Goal: Check status: Check status

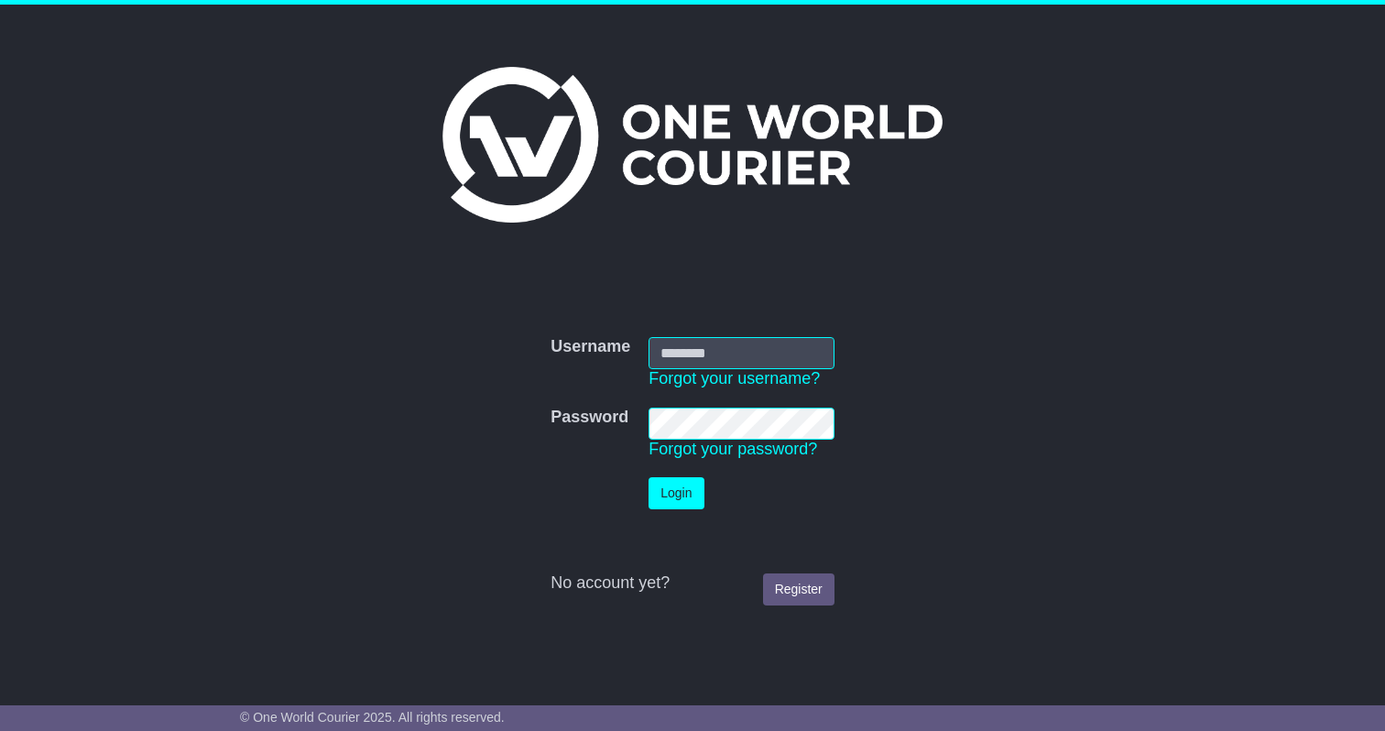
type input "**********"
click at [679, 507] on button "Login" at bounding box center [676, 493] width 55 height 32
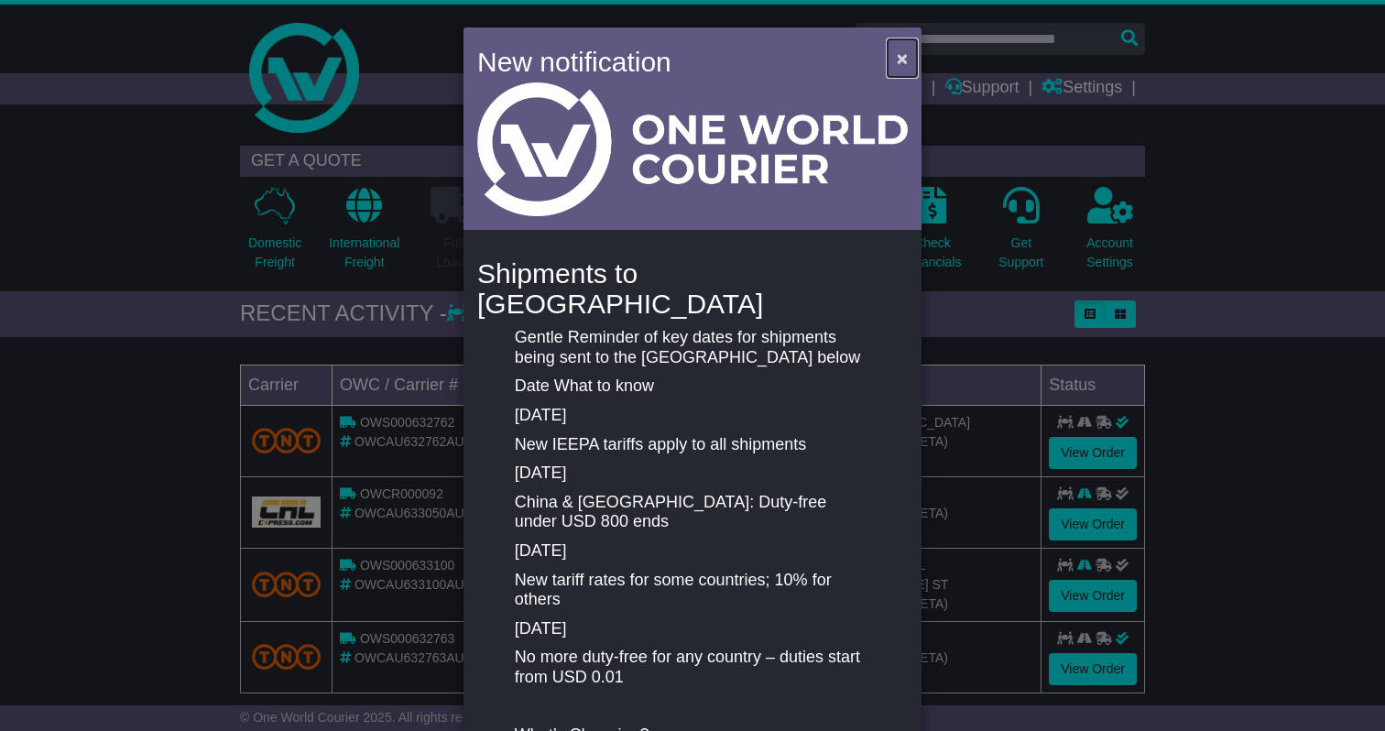
click at [893, 71] on button "×" at bounding box center [902, 58] width 29 height 38
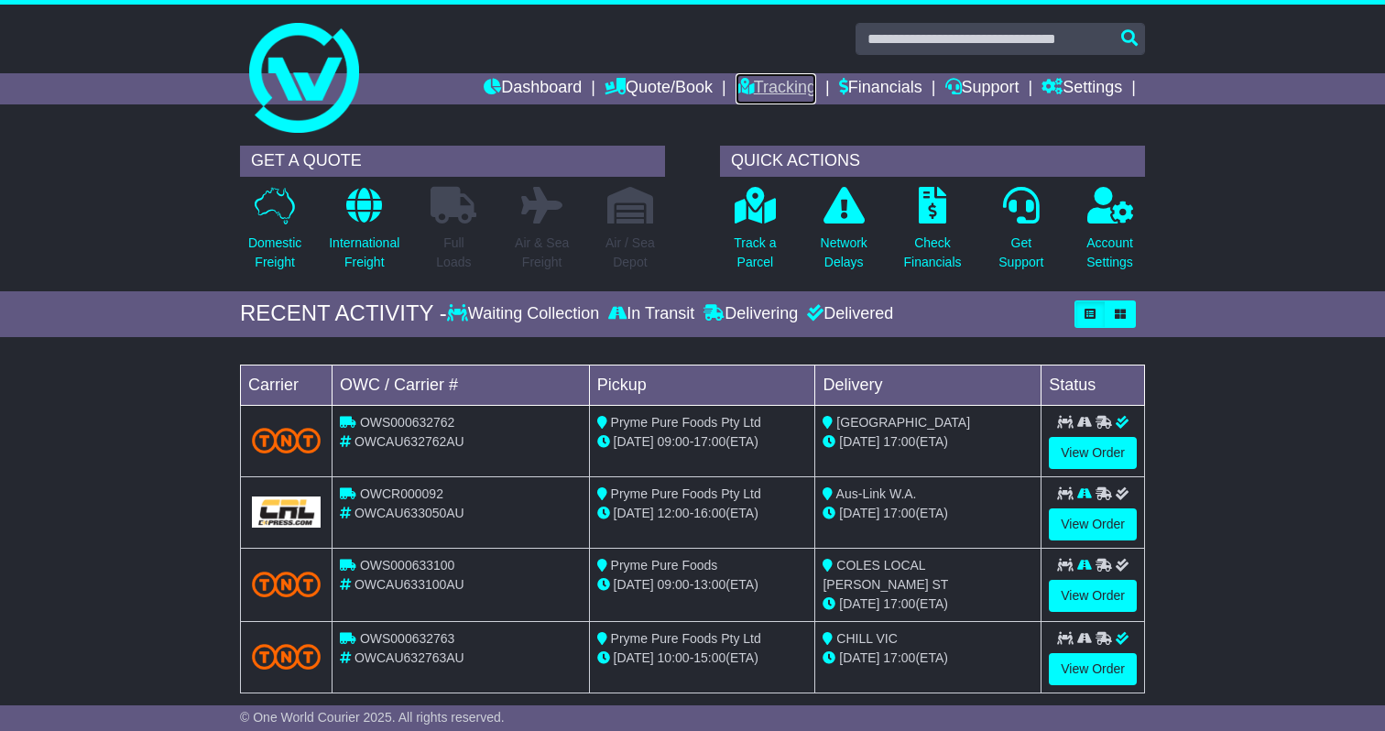
click at [752, 81] on link "Tracking" at bounding box center [776, 88] width 81 height 31
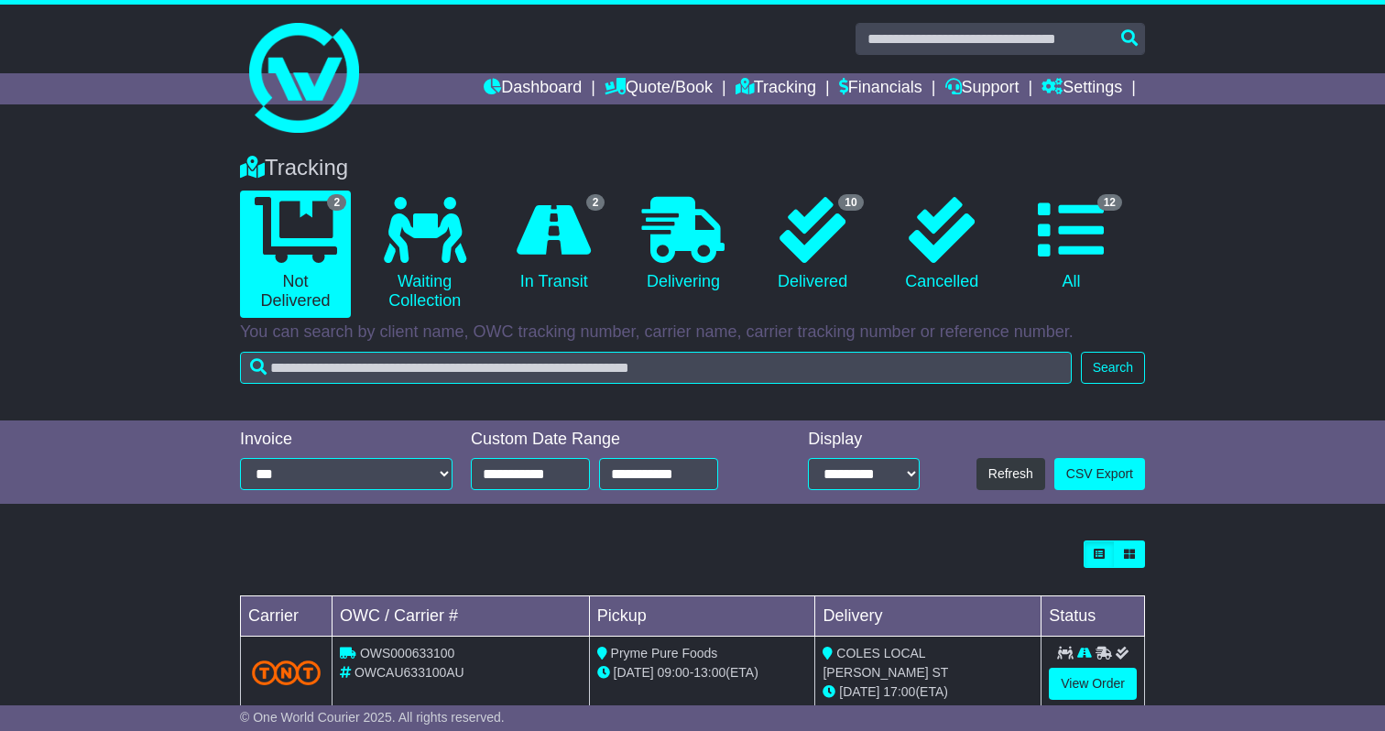
scroll to position [114, 0]
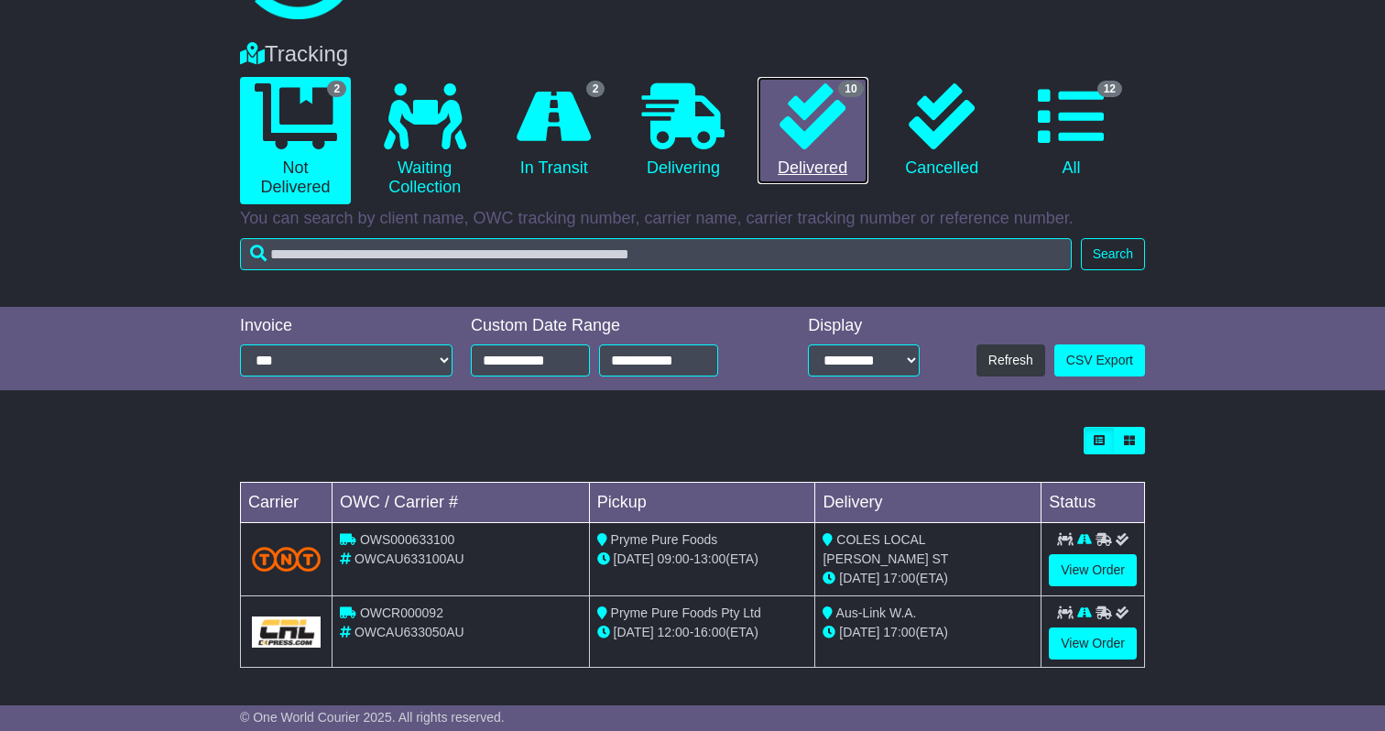
click at [805, 132] on icon at bounding box center [813, 116] width 66 height 66
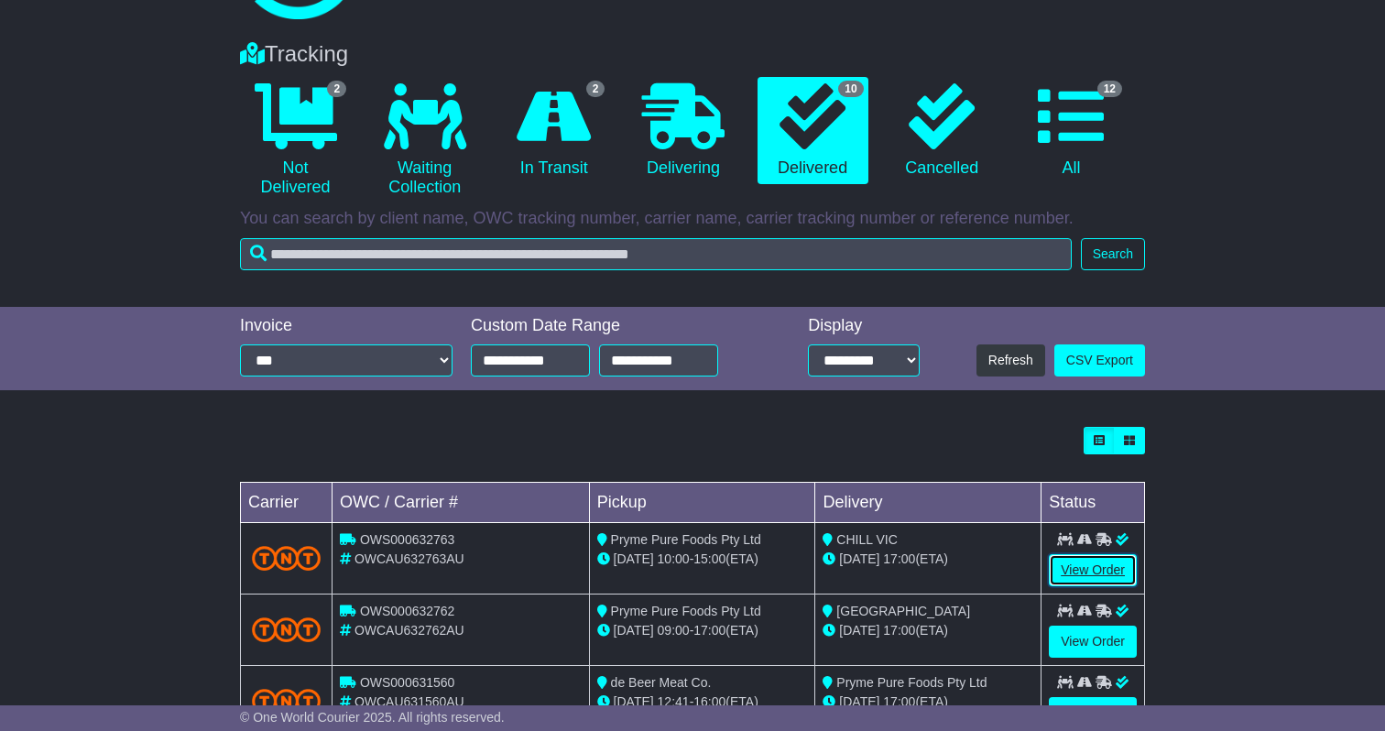
click at [1083, 565] on link "View Order" at bounding box center [1093, 570] width 88 height 32
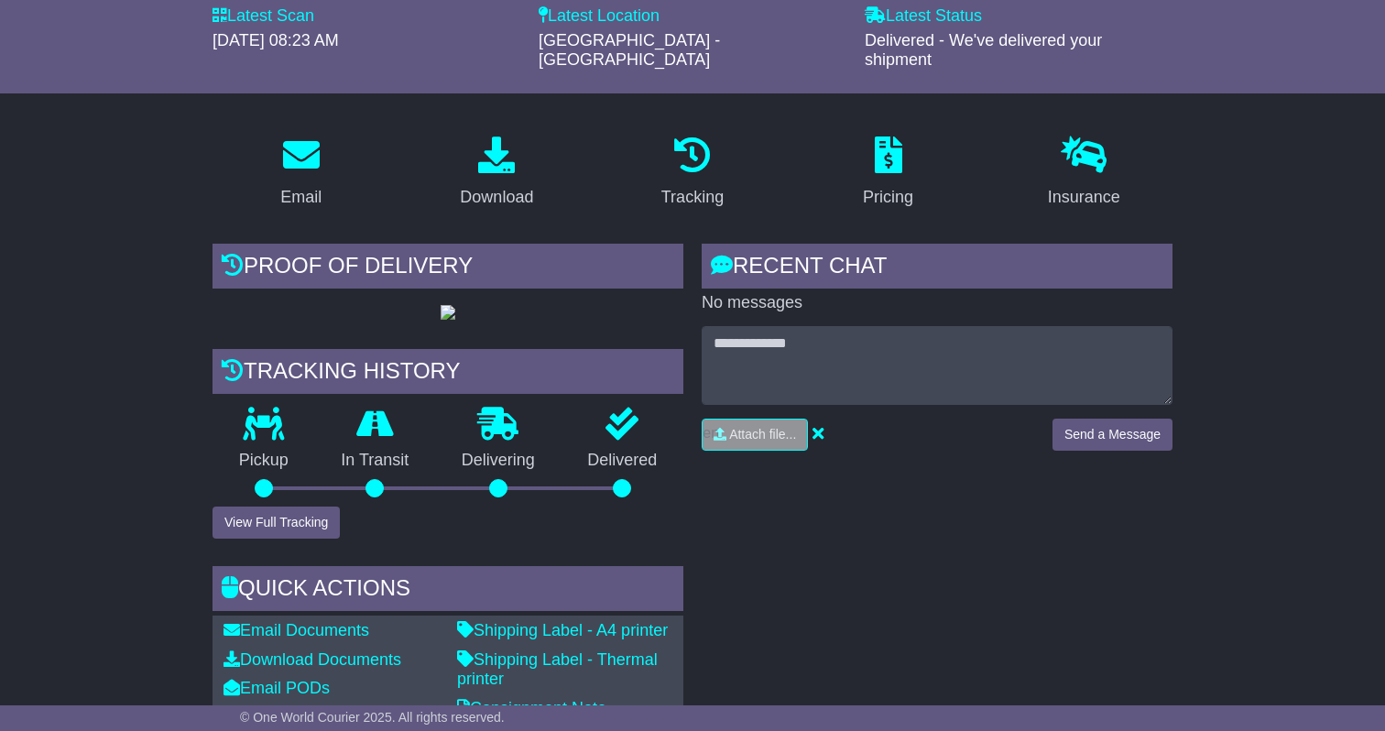
scroll to position [225, 0]
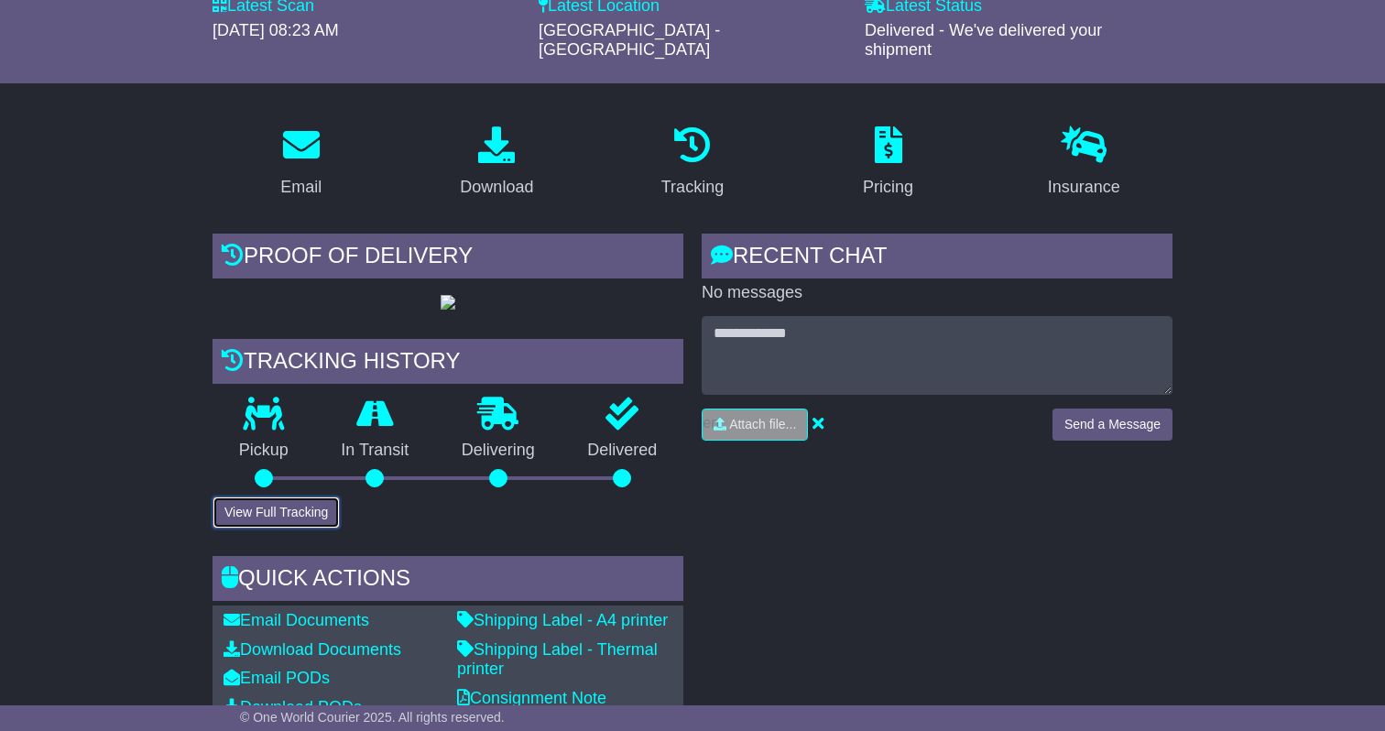
click at [280, 529] on button "View Full Tracking" at bounding box center [276, 513] width 127 height 32
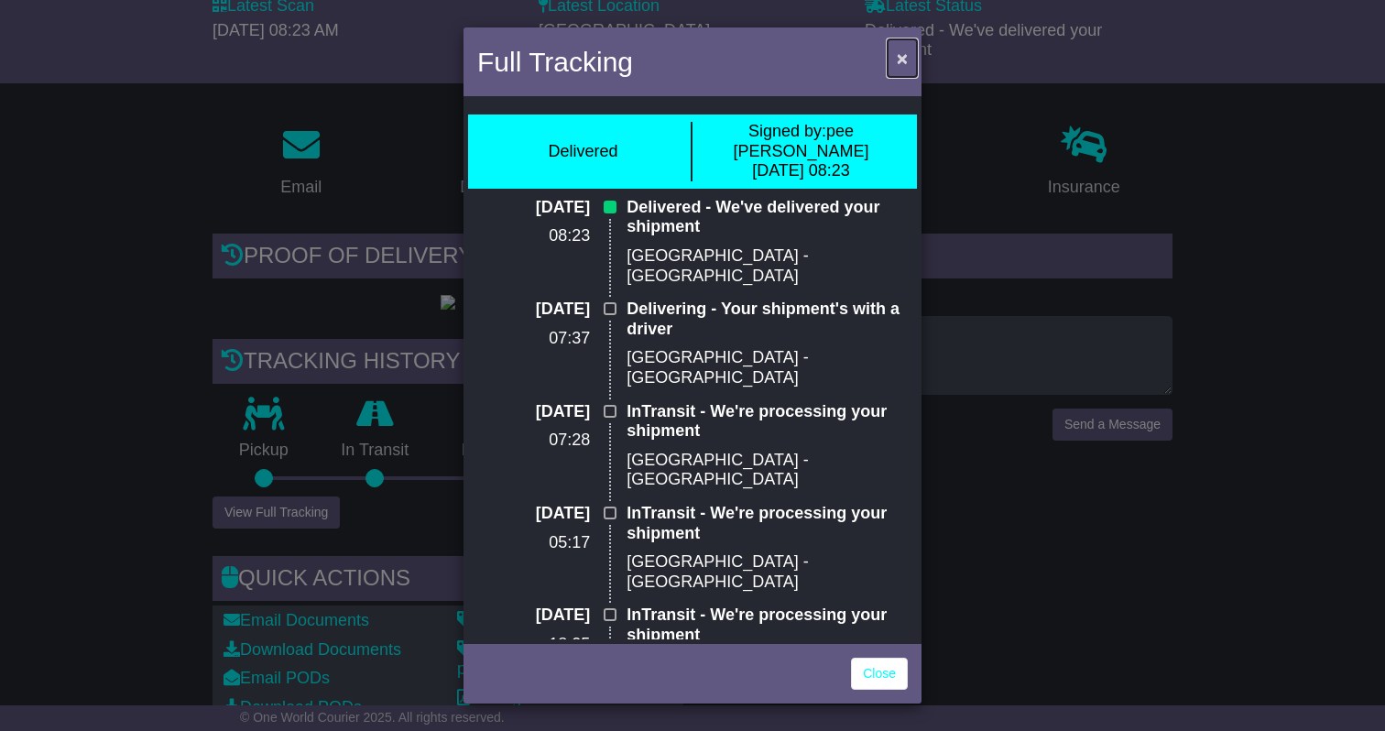
click at [903, 55] on span "×" at bounding box center [902, 58] width 11 height 21
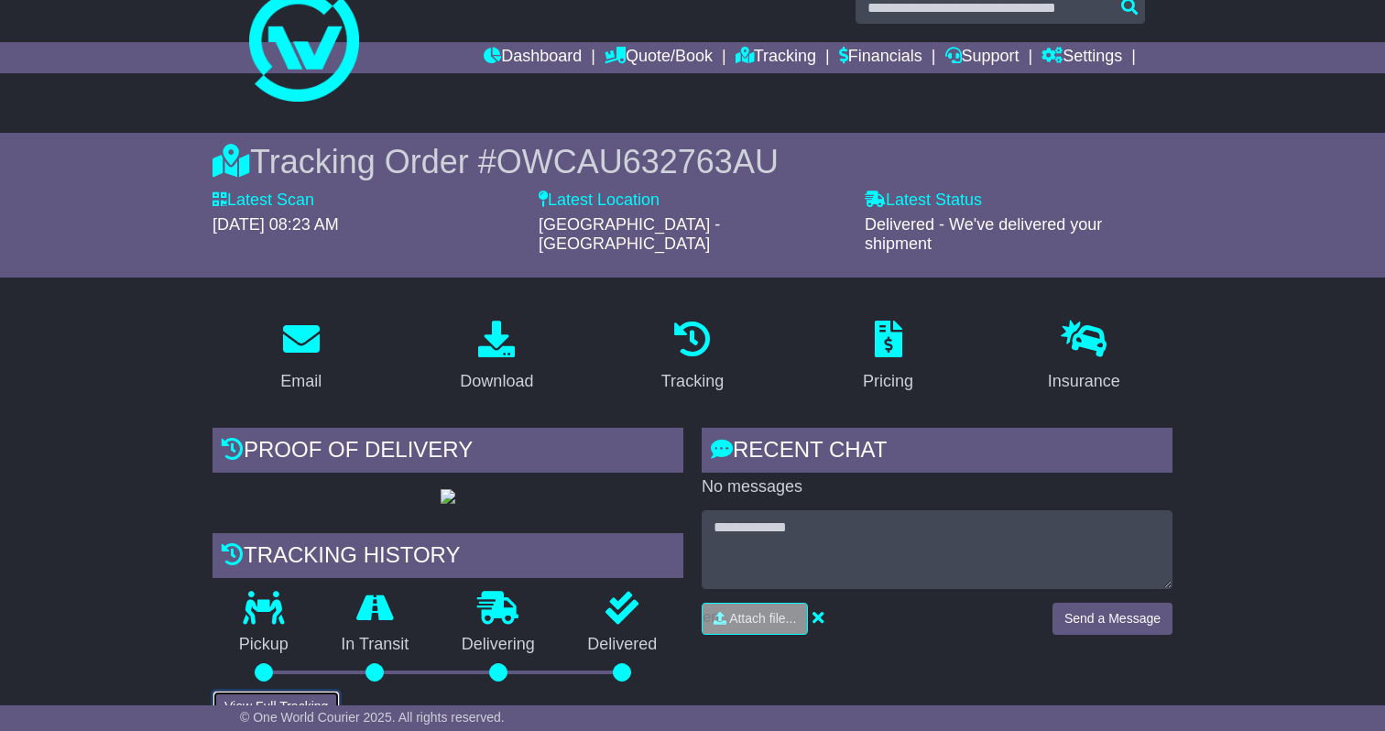
scroll to position [0, 0]
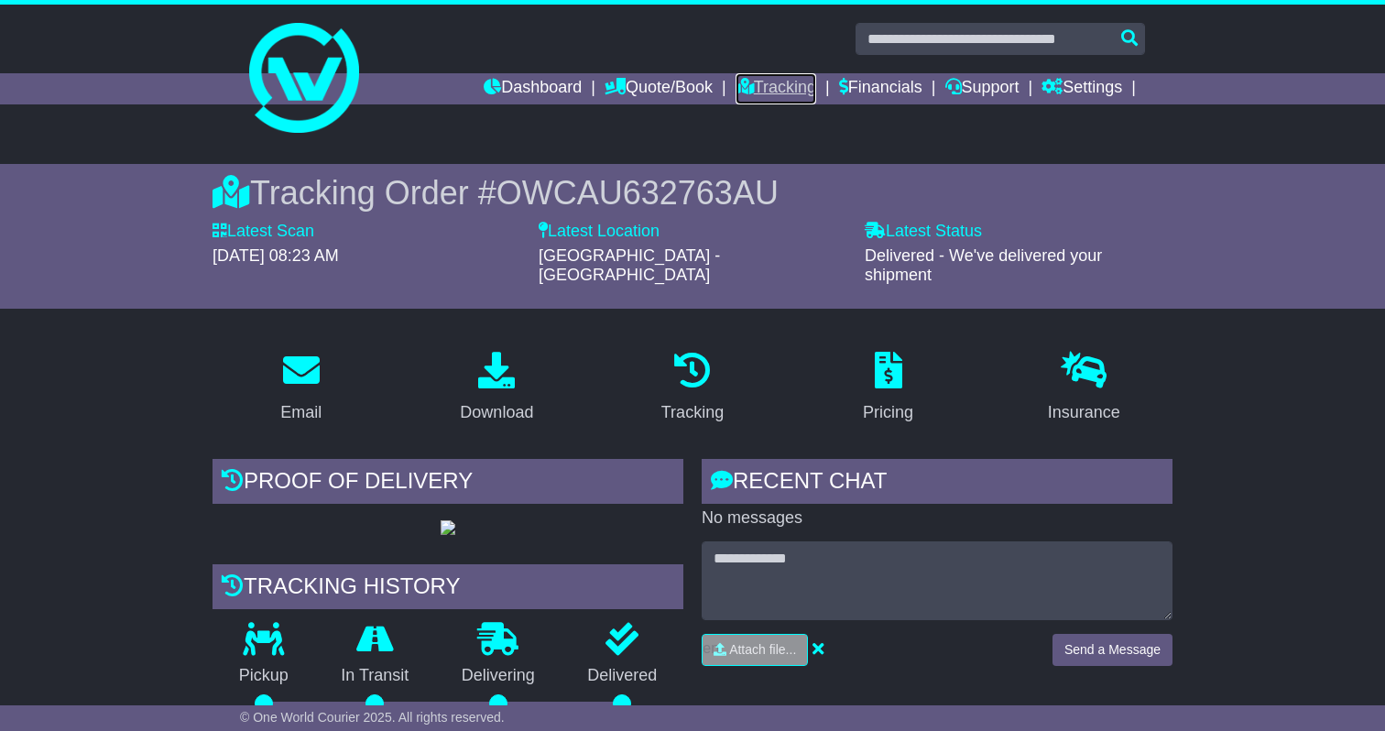
click at [752, 89] on link "Tracking" at bounding box center [776, 88] width 81 height 31
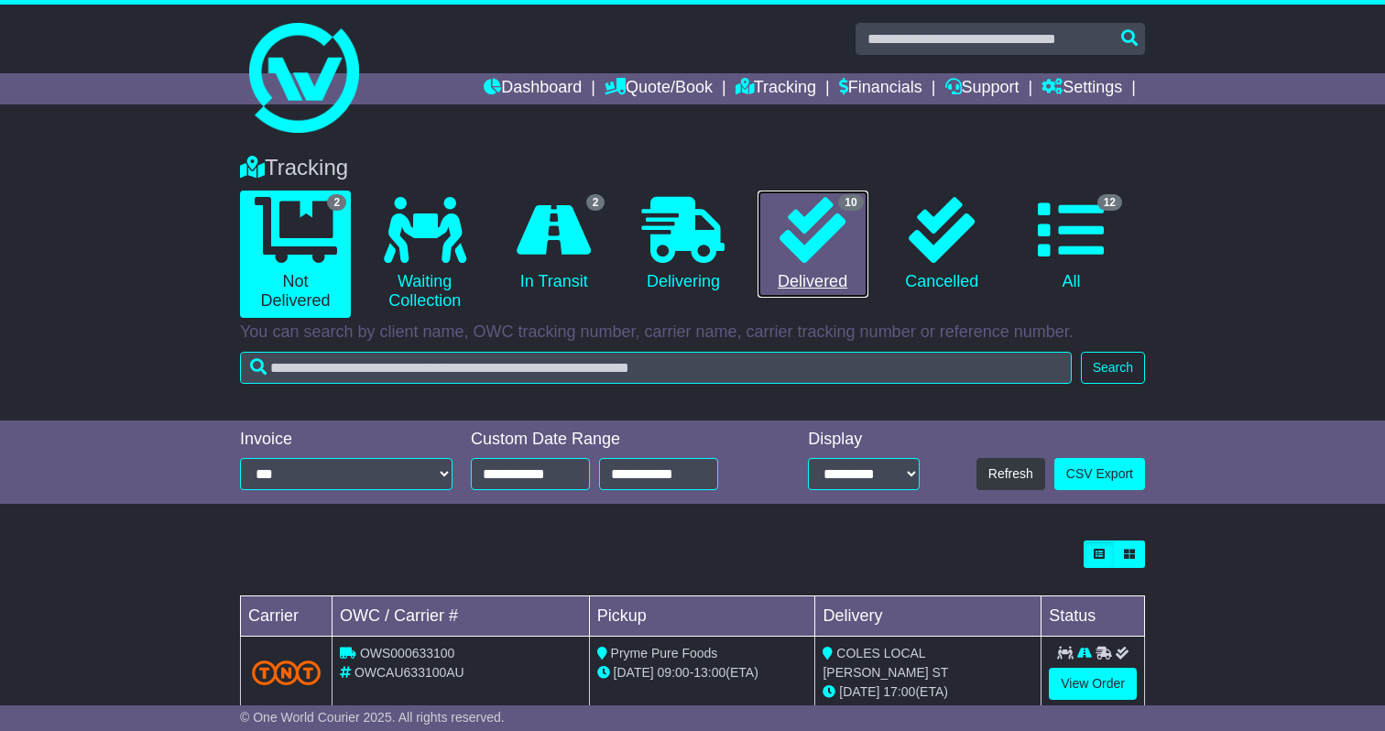
click at [819, 238] on icon at bounding box center [813, 230] width 66 height 66
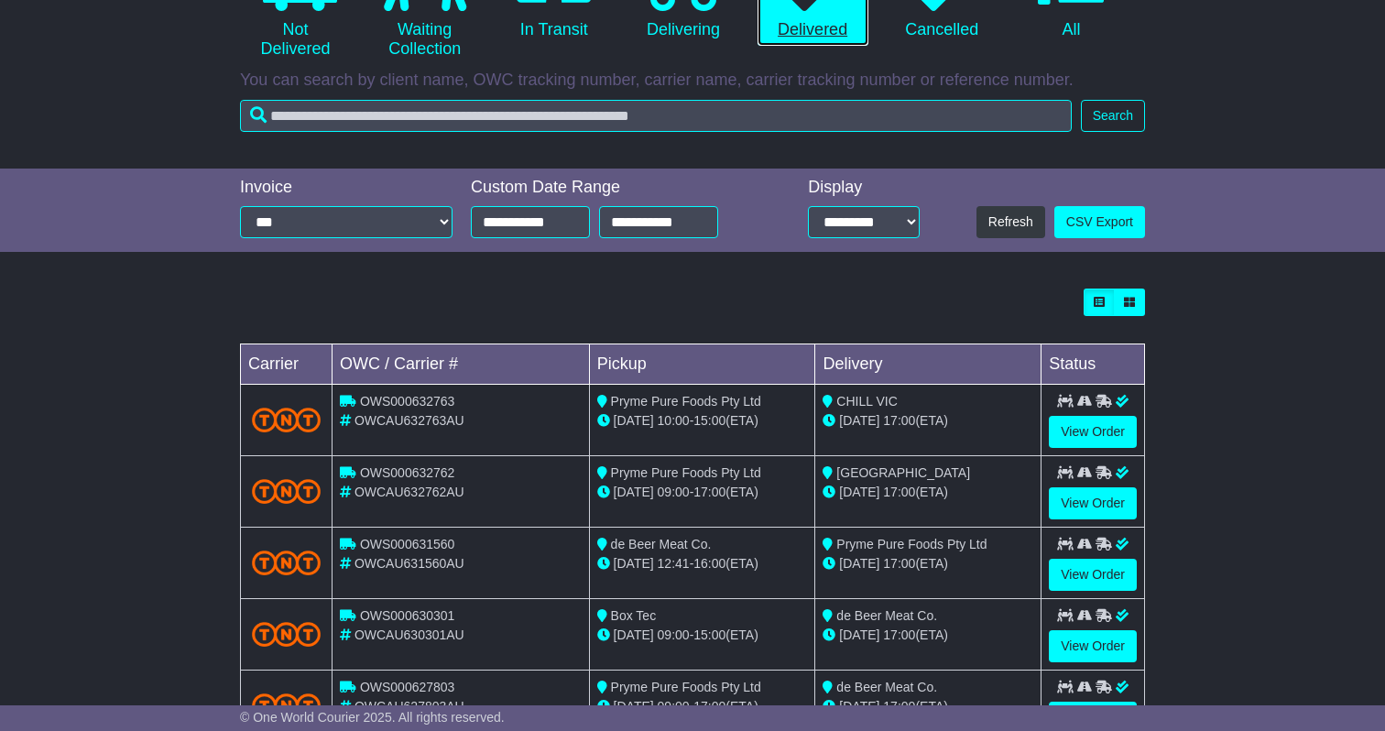
scroll to position [253, 0]
click at [902, 419] on span "17:00" at bounding box center [899, 419] width 32 height 15
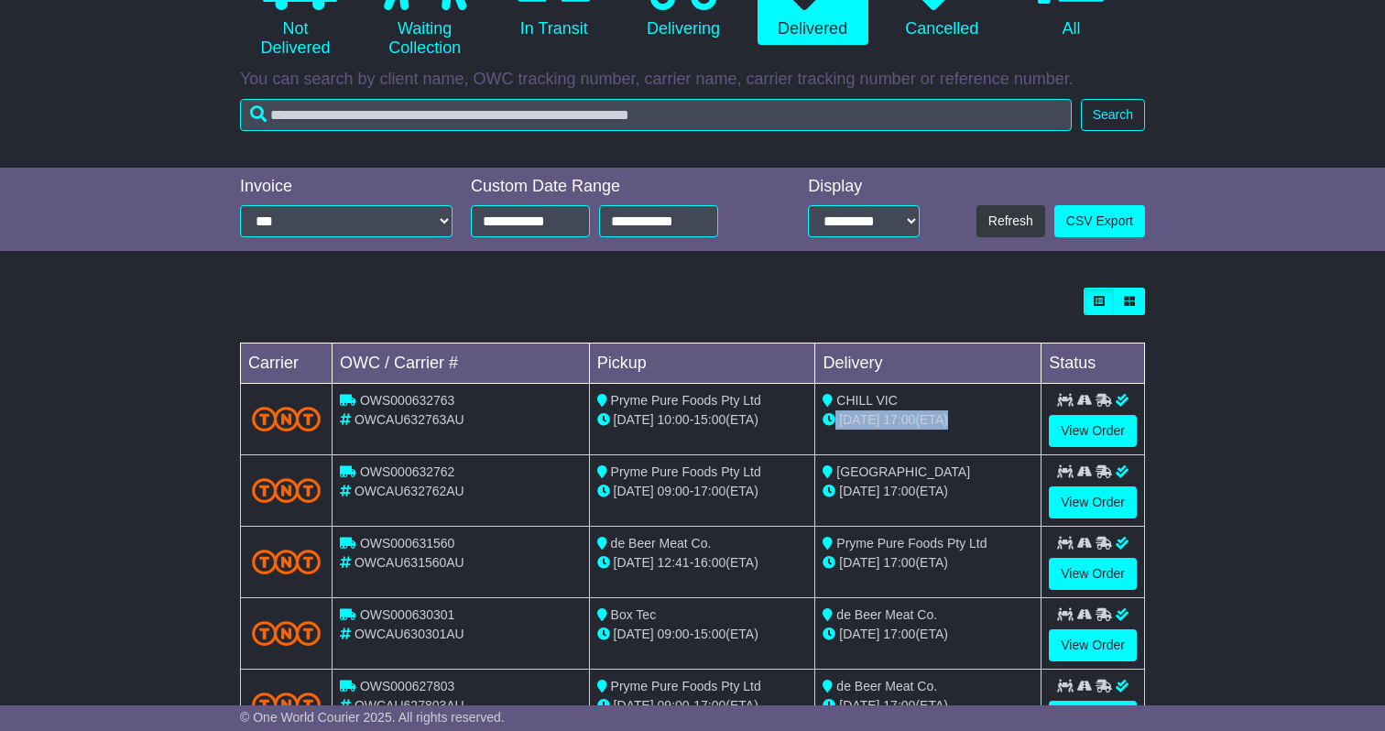
click at [902, 419] on span "17:00" at bounding box center [899, 419] width 32 height 15
click at [933, 417] on div "13 Aug 17:00 (ETA)" at bounding box center [928, 419] width 211 height 19
click at [1101, 508] on link "View Order" at bounding box center [1093, 502] width 88 height 32
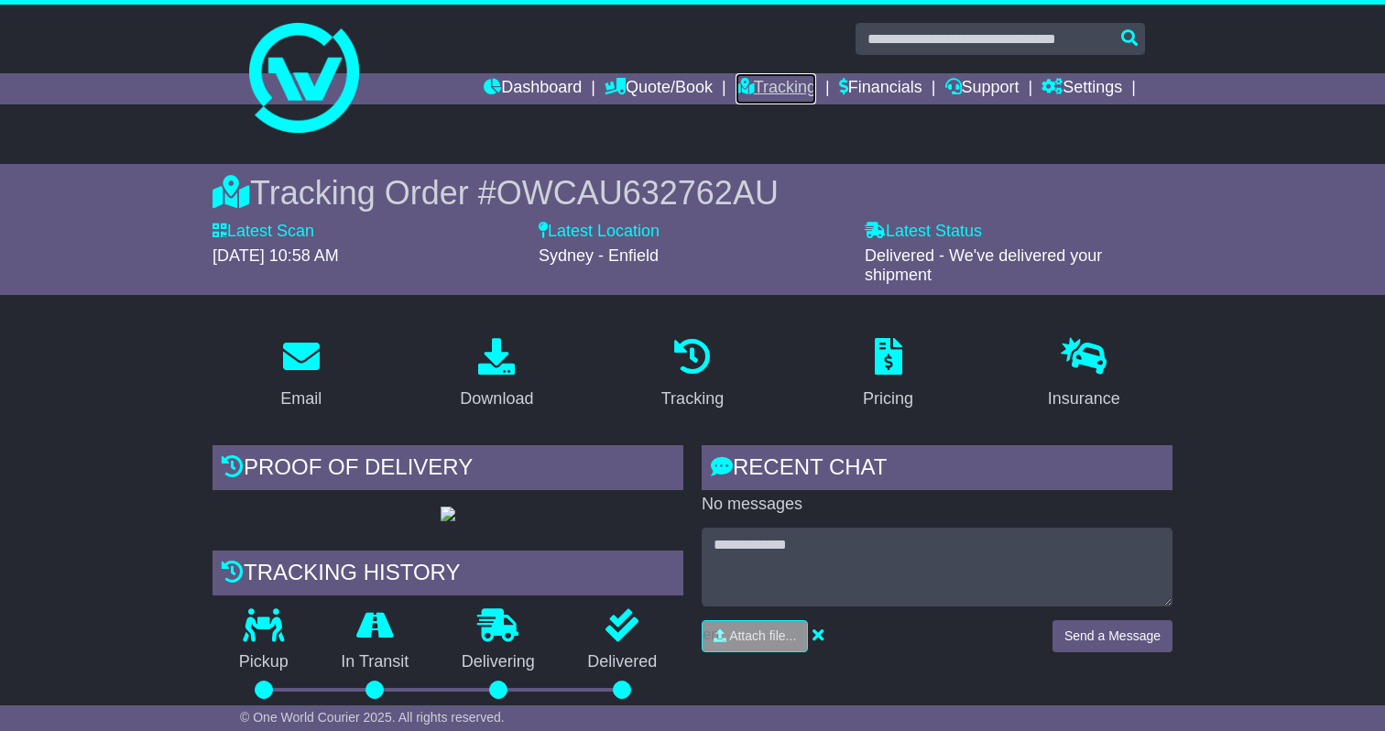
click at [770, 86] on link "Tracking" at bounding box center [776, 88] width 81 height 31
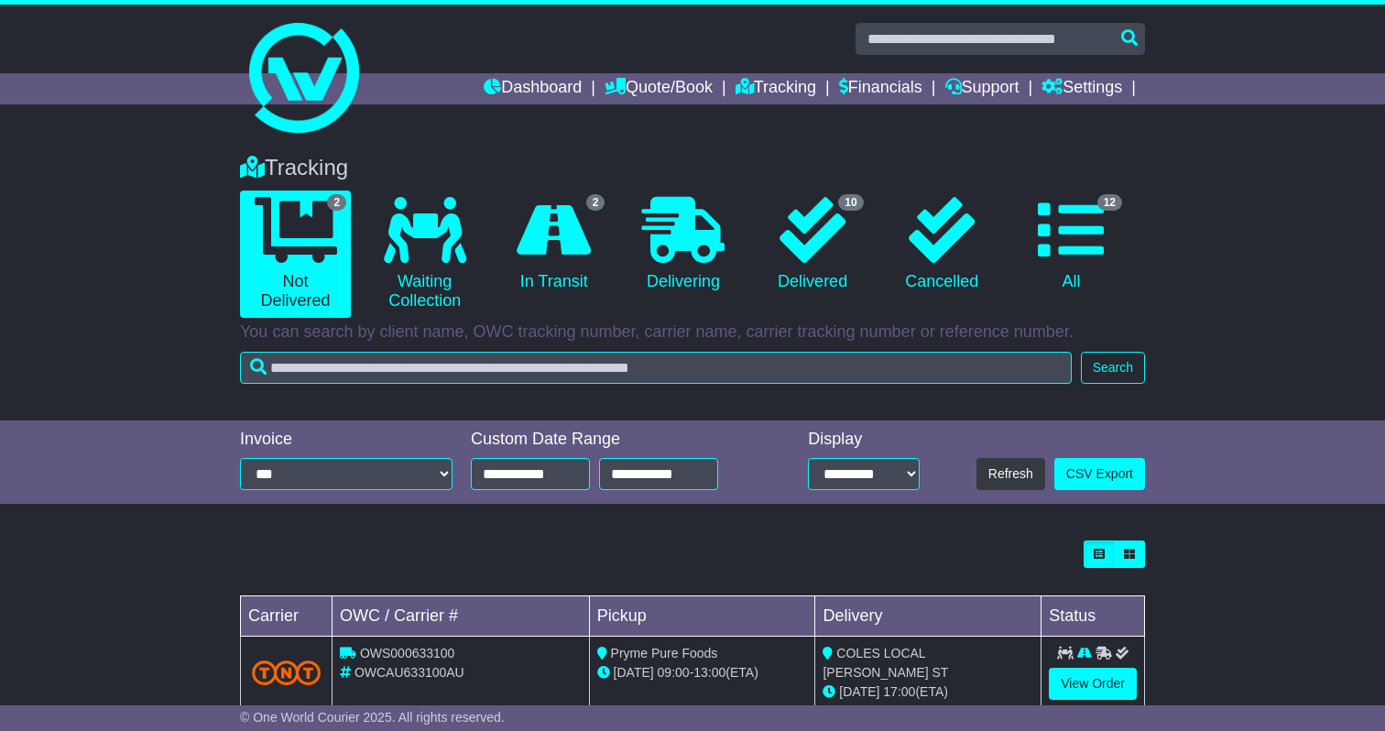
scroll to position [114, 0]
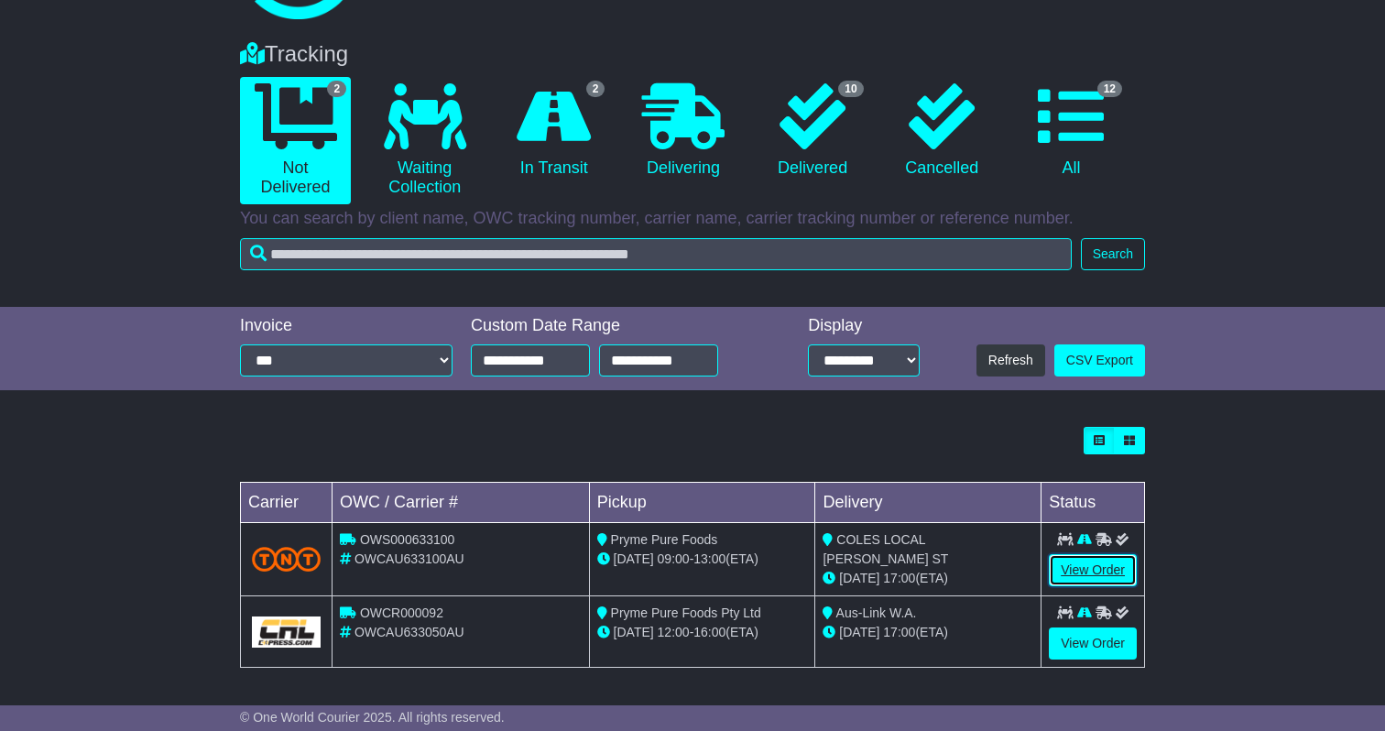
click at [1097, 575] on link "View Order" at bounding box center [1093, 570] width 88 height 32
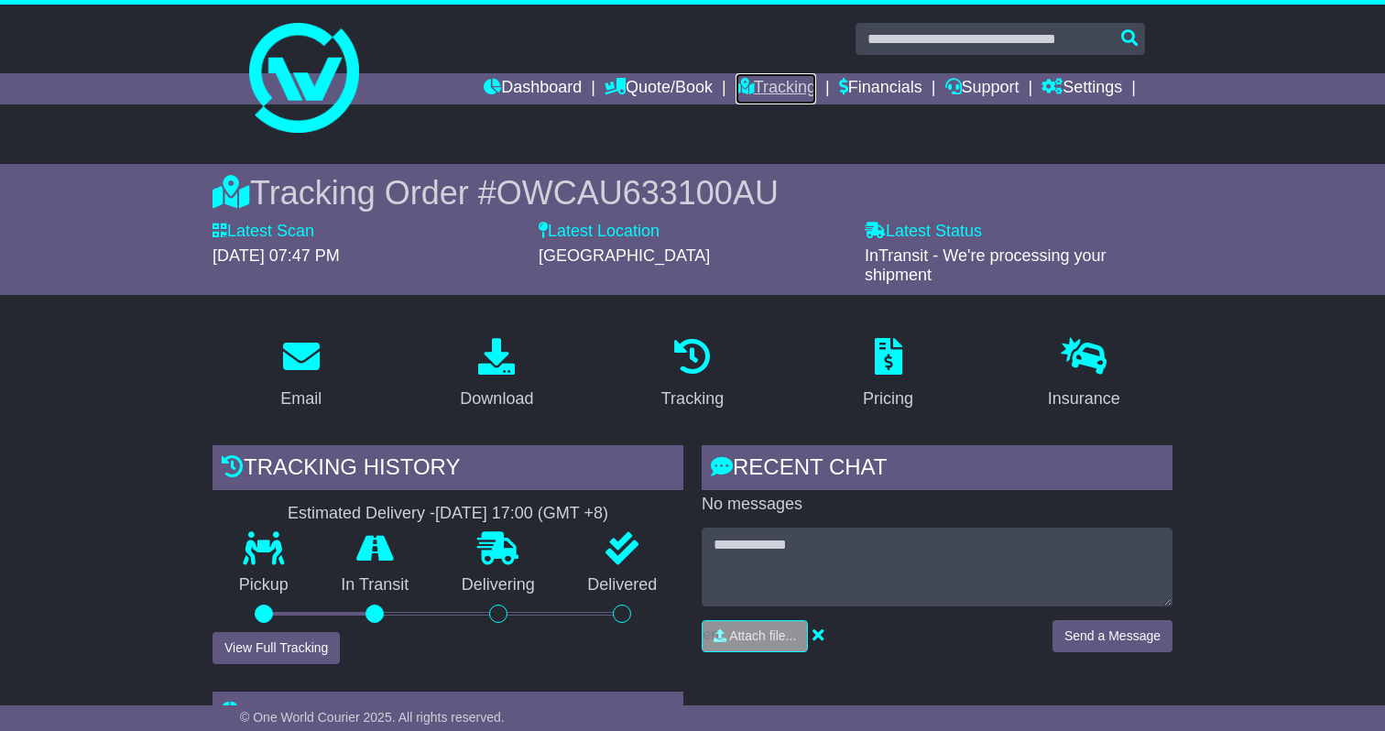
click at [755, 91] on link "Tracking" at bounding box center [776, 88] width 81 height 31
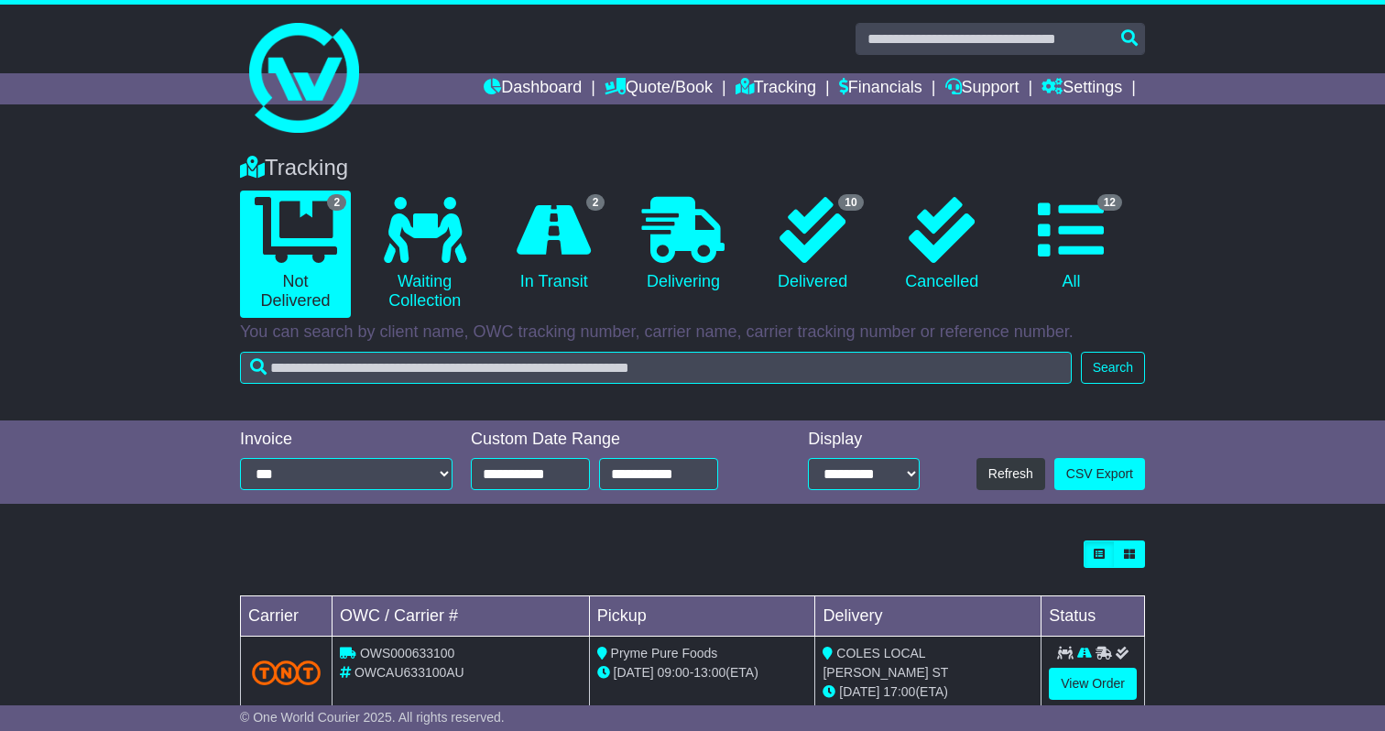
scroll to position [114, 0]
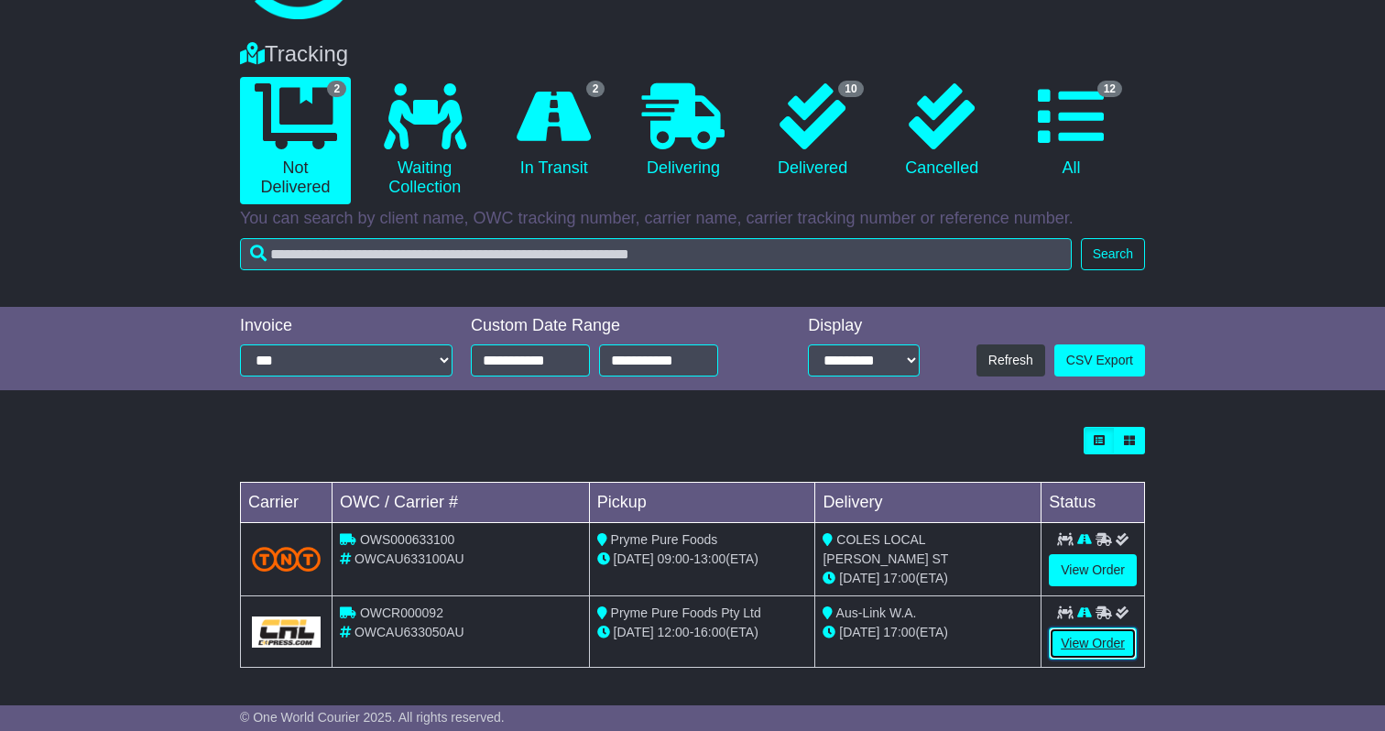
click at [1074, 646] on link "View Order" at bounding box center [1093, 644] width 88 height 32
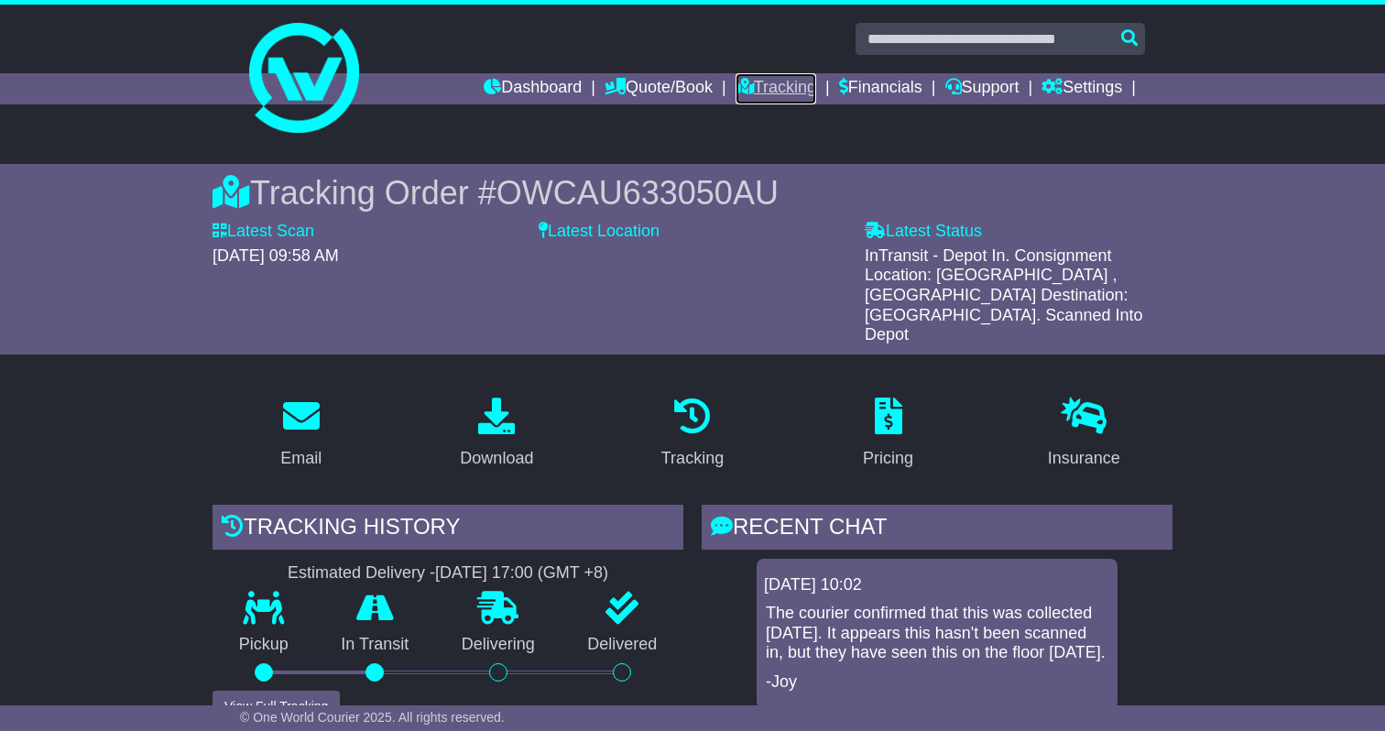
click at [736, 93] on link "Tracking" at bounding box center [776, 88] width 81 height 31
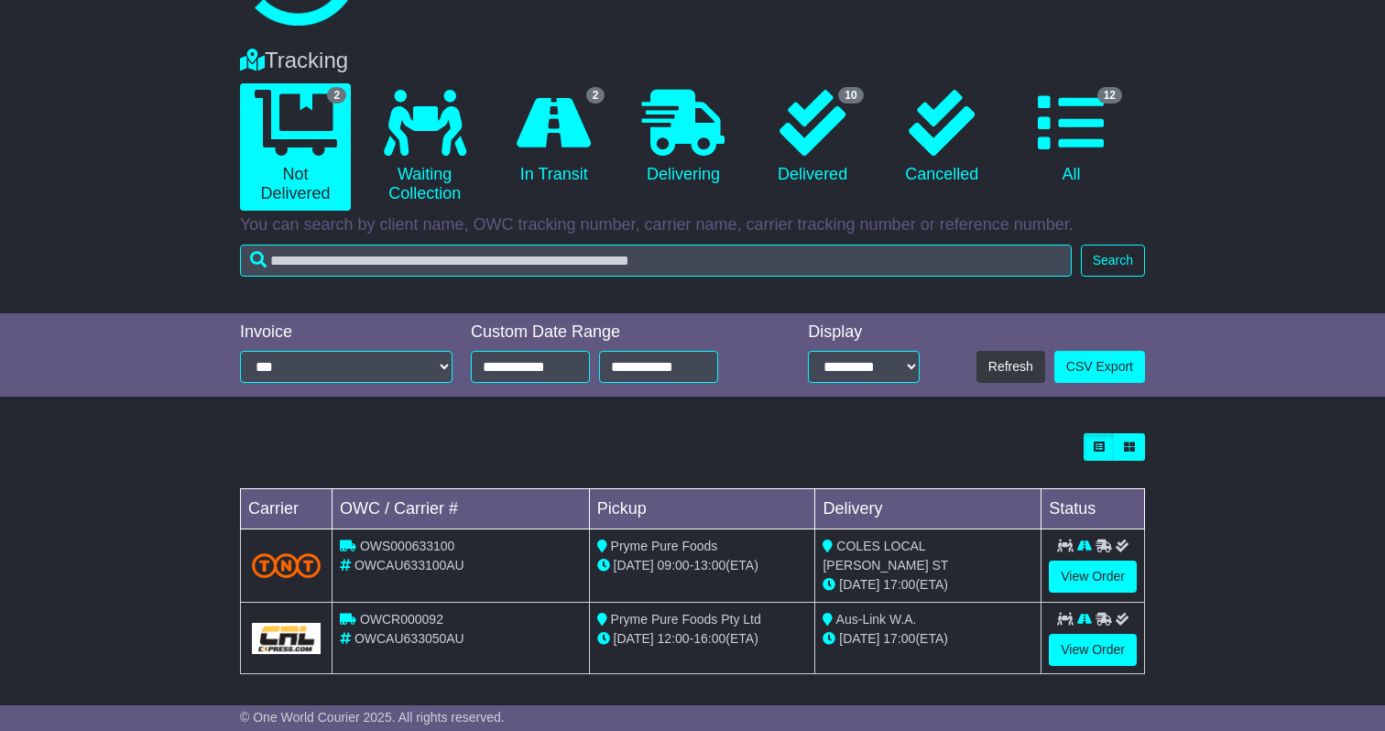
scroll to position [114, 0]
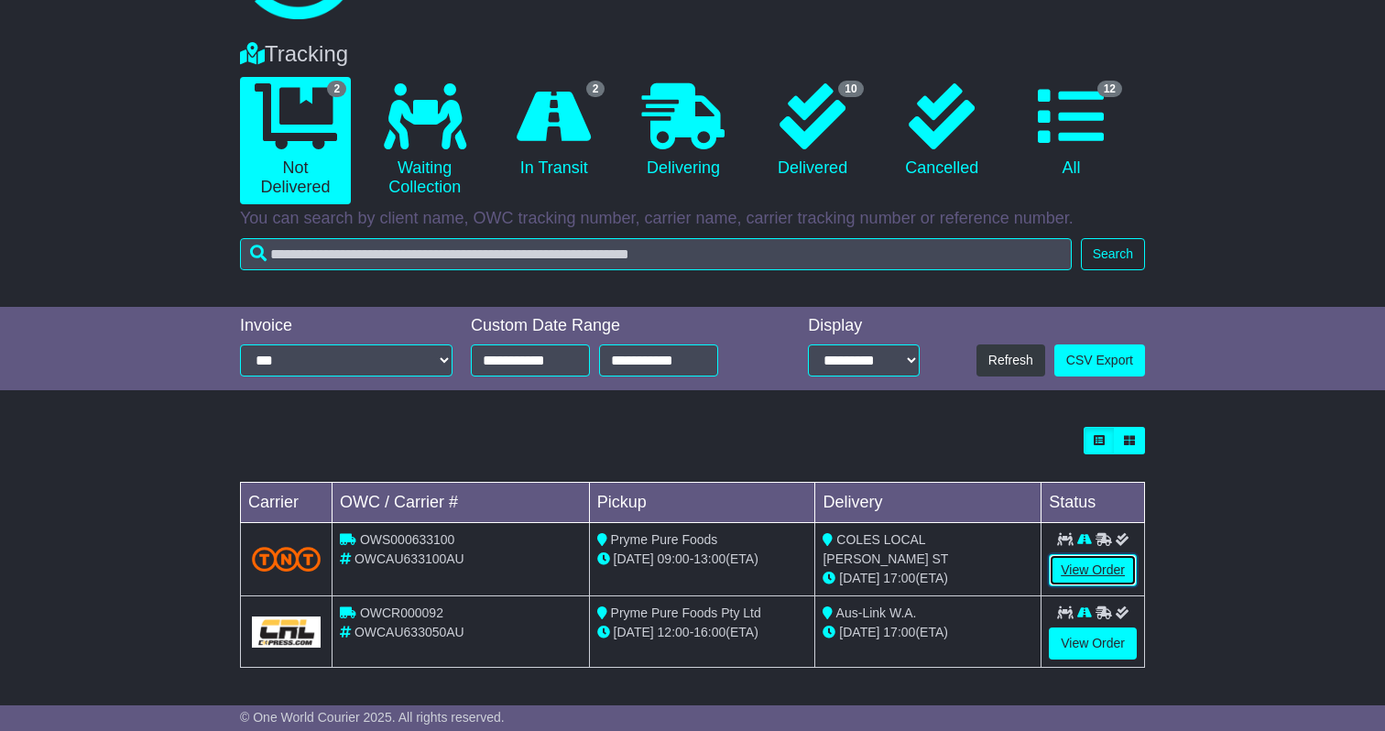
click at [1085, 577] on link "View Order" at bounding box center [1093, 570] width 88 height 32
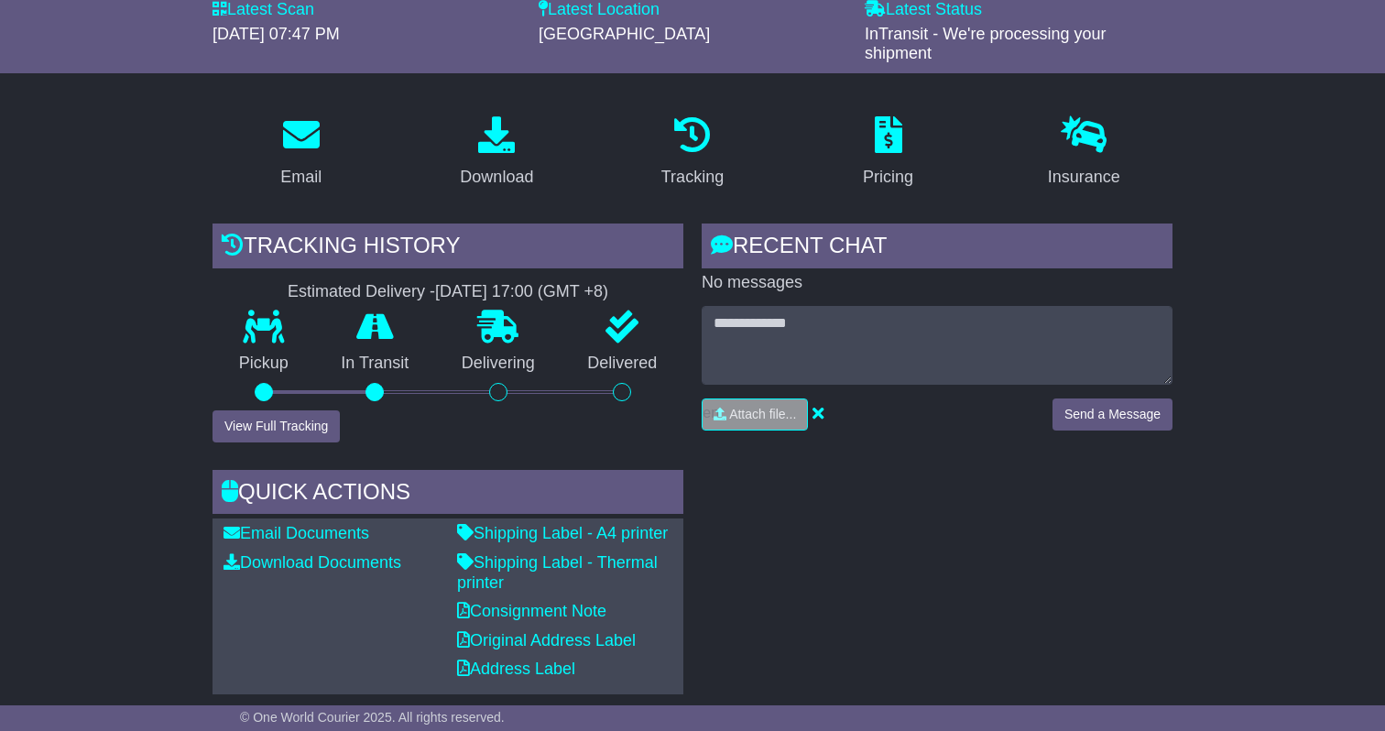
scroll to position [410, 0]
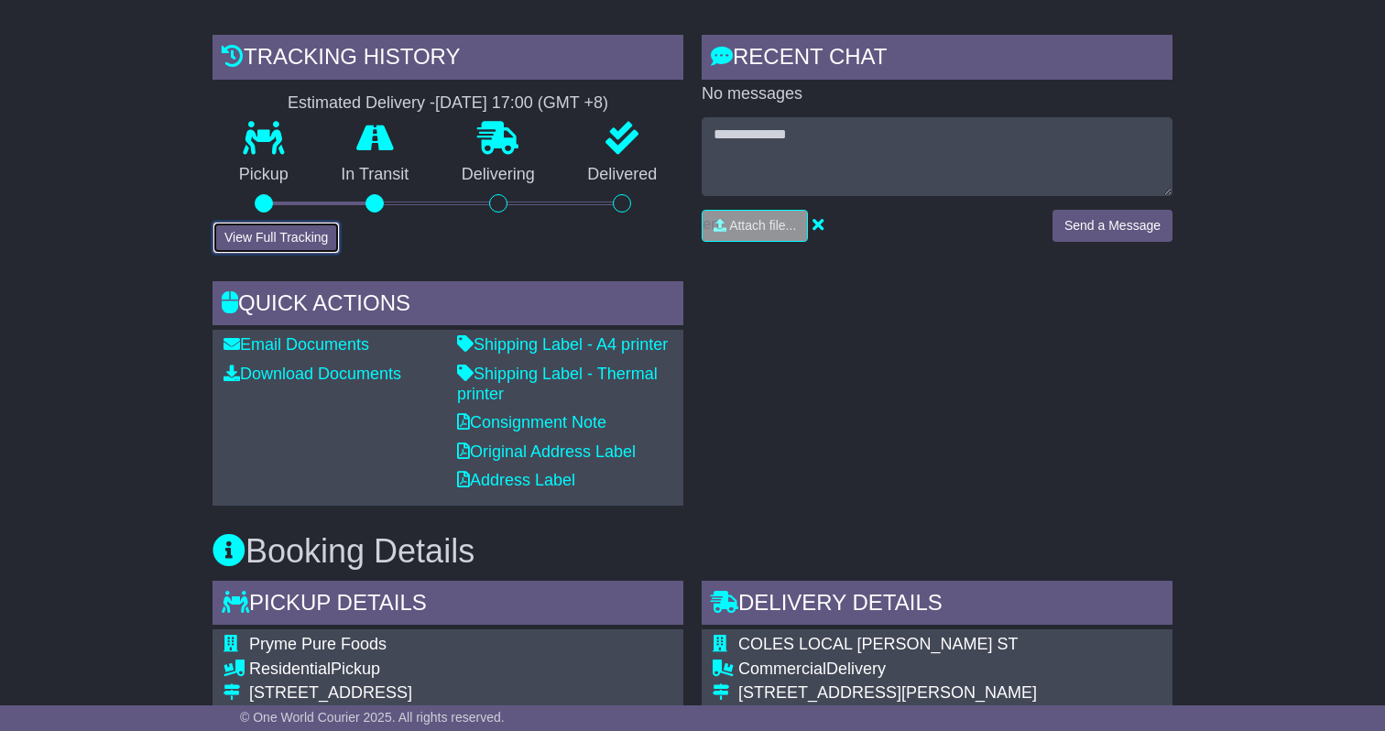
click at [266, 230] on button "View Full Tracking" at bounding box center [276, 238] width 127 height 32
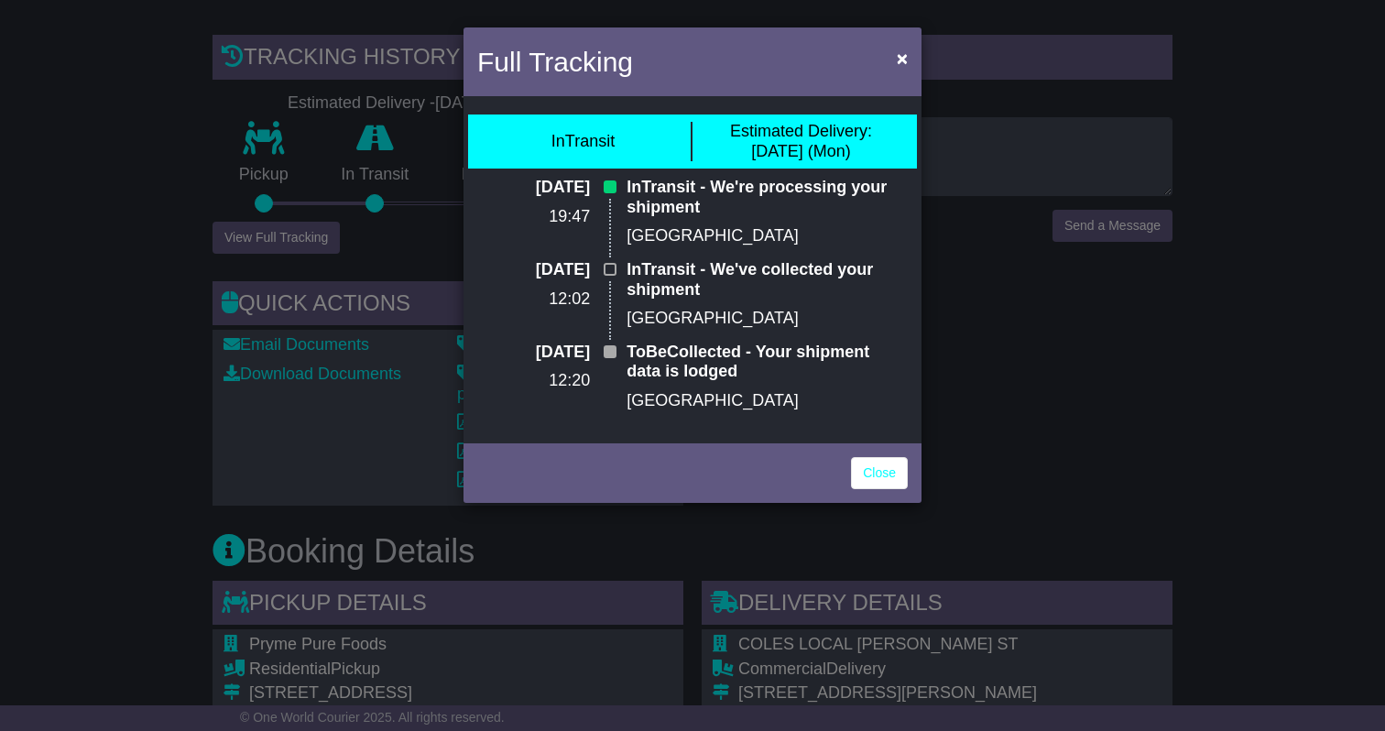
click at [266, 230] on div "Full Tracking × InTransit Estimated Delivery: 18 Aug (Mon) 13 Aug 2025 19:47 In…" at bounding box center [692, 365] width 1385 height 731
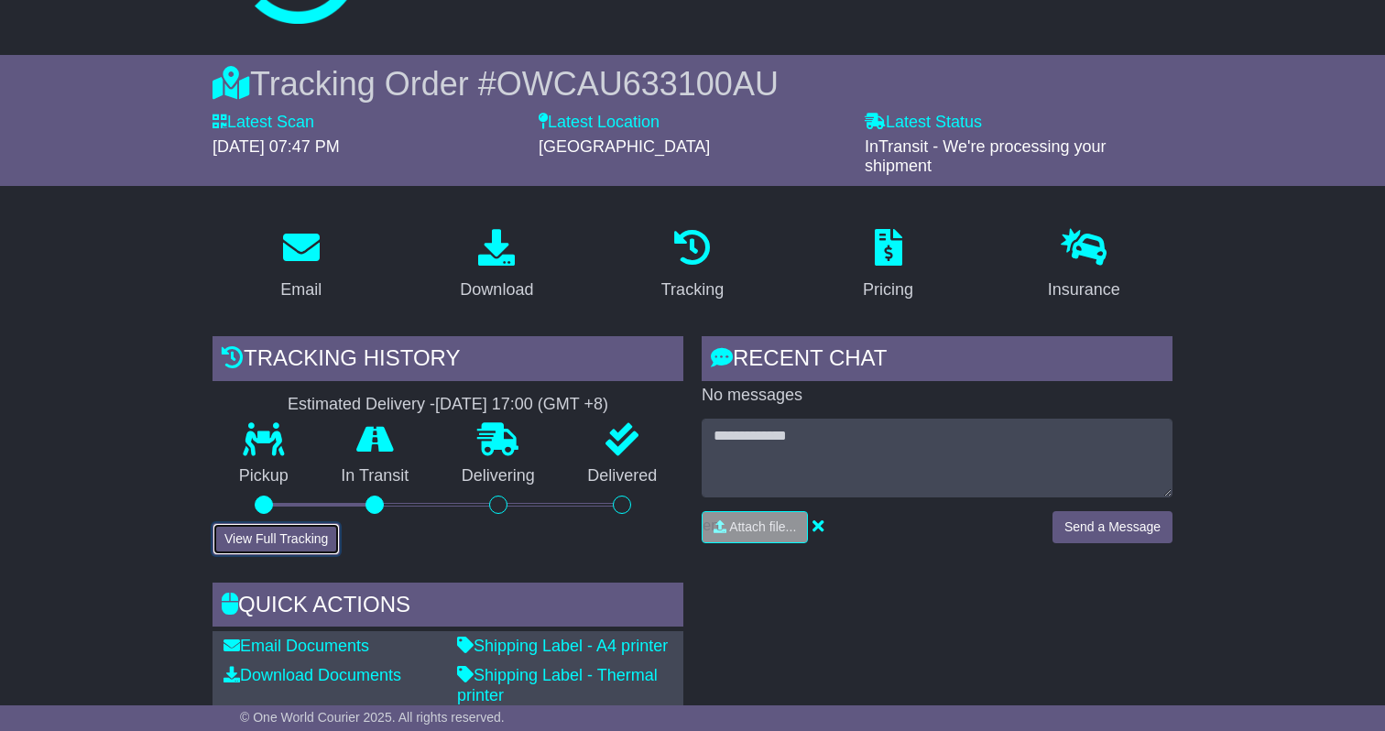
scroll to position [0, 0]
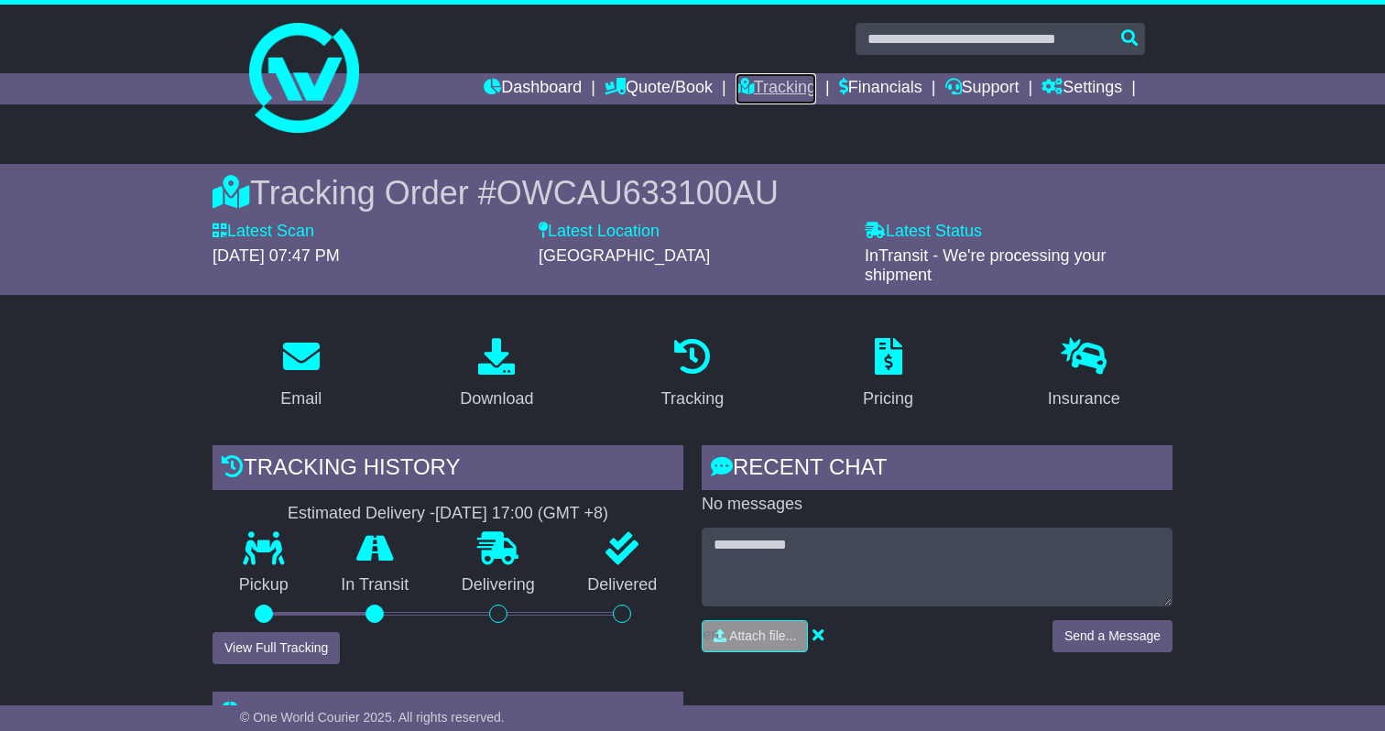
click at [759, 84] on link "Tracking" at bounding box center [776, 88] width 81 height 31
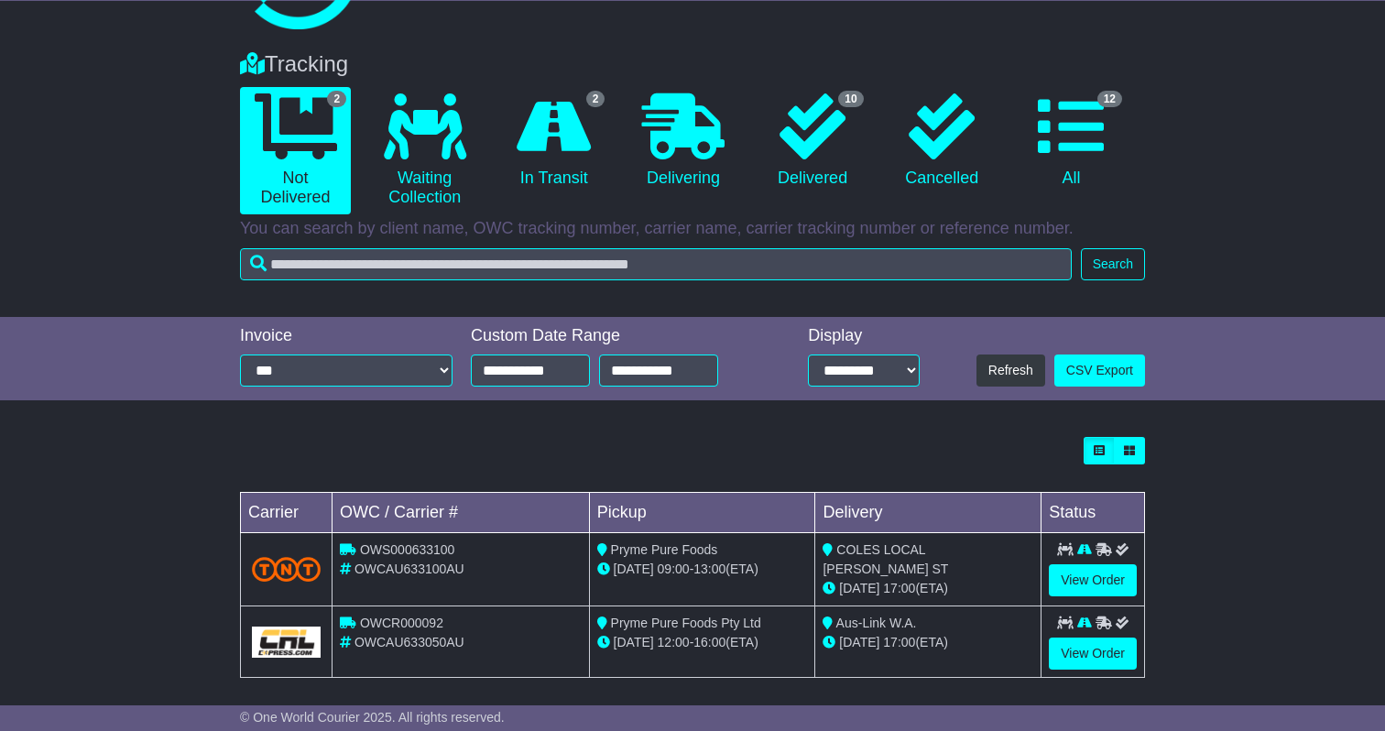
scroll to position [114, 0]
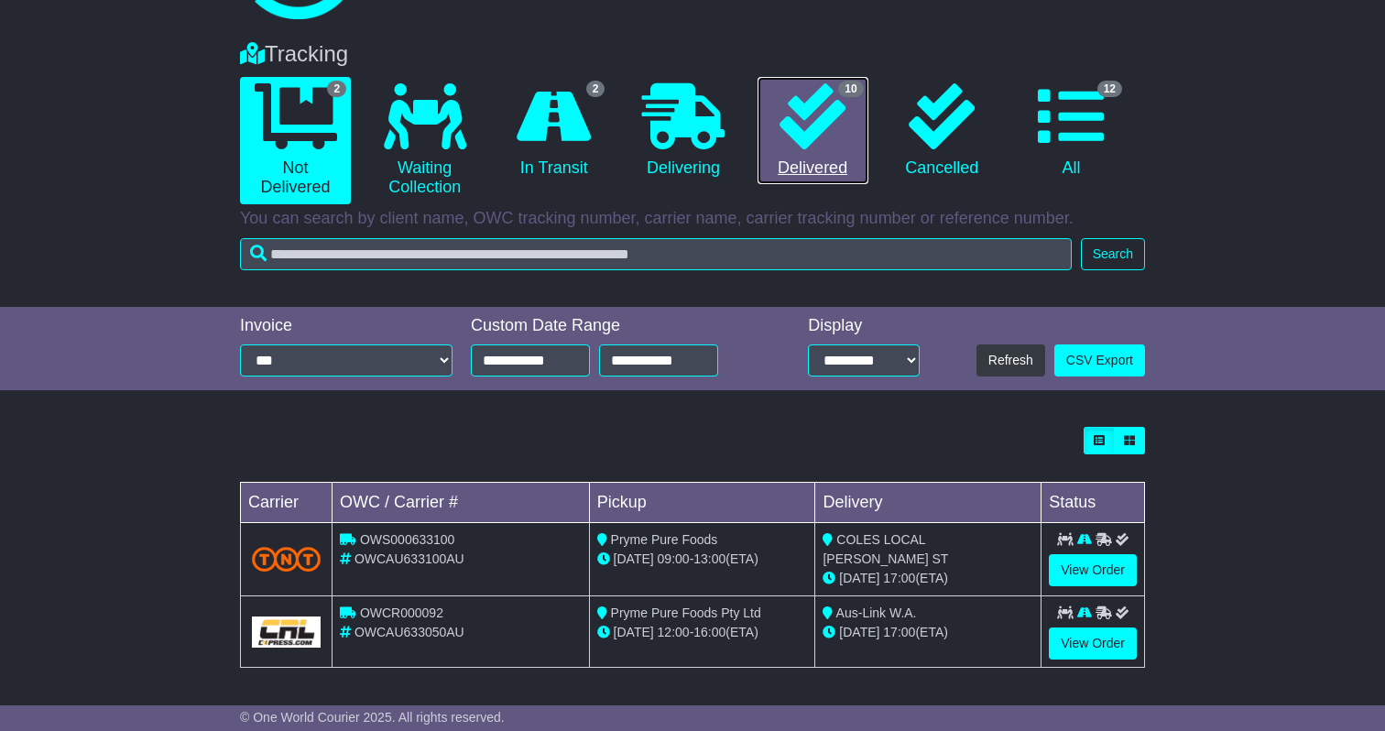
click at [821, 123] on icon at bounding box center [813, 116] width 66 height 66
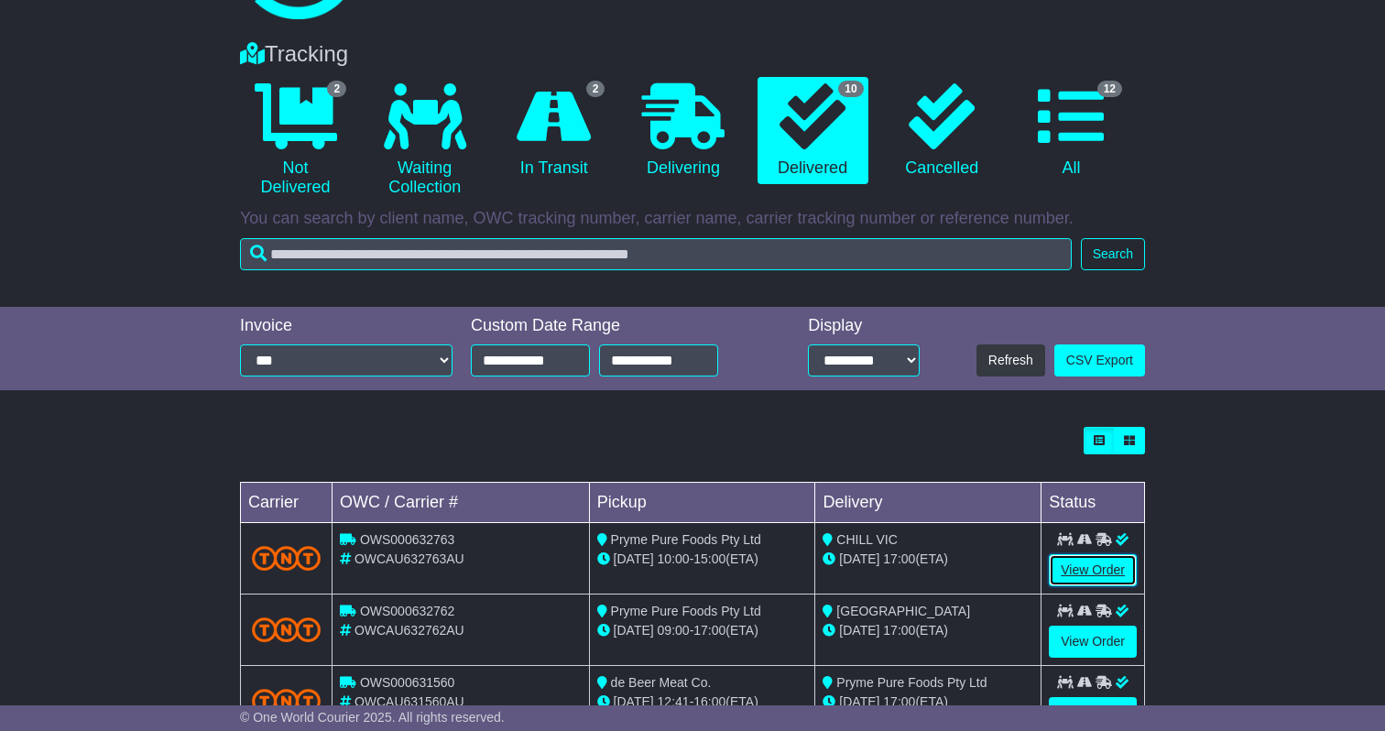
click at [1111, 570] on link "View Order" at bounding box center [1093, 570] width 88 height 32
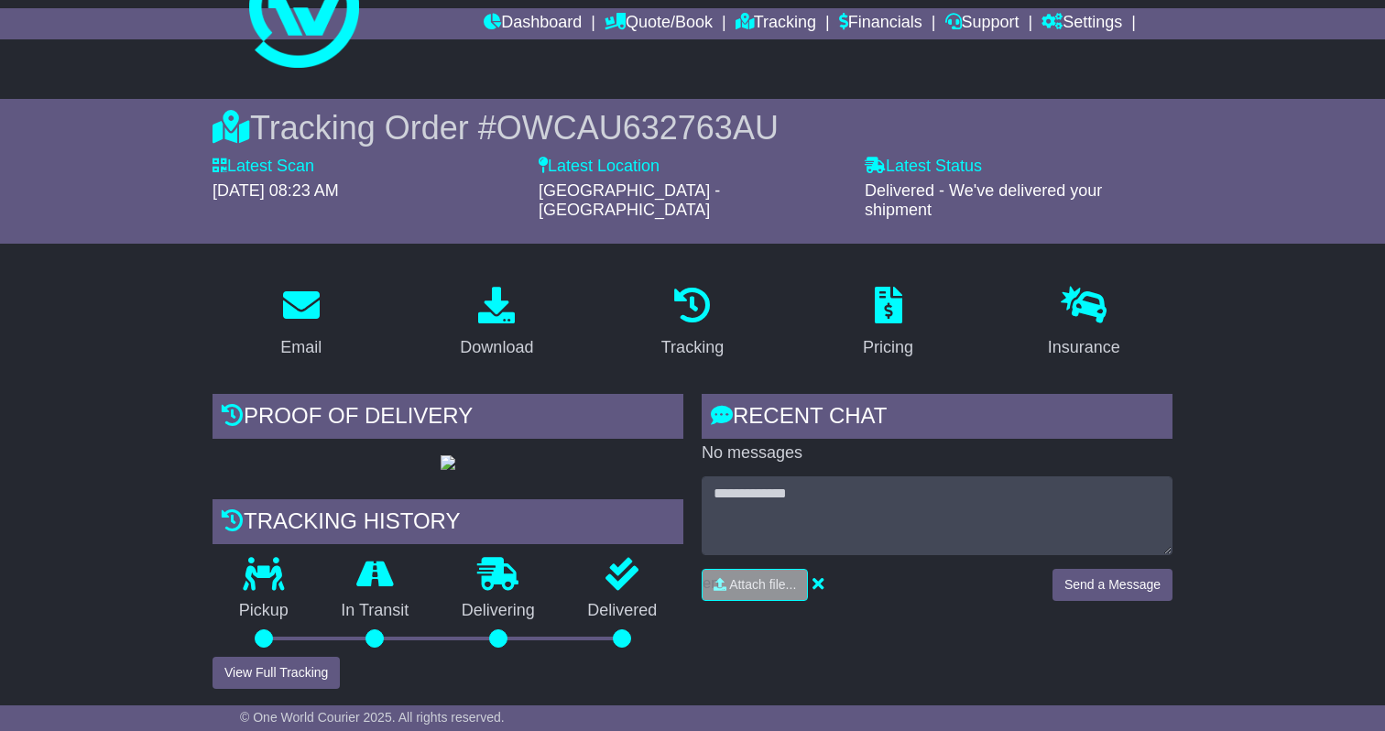
scroll to position [92, 0]
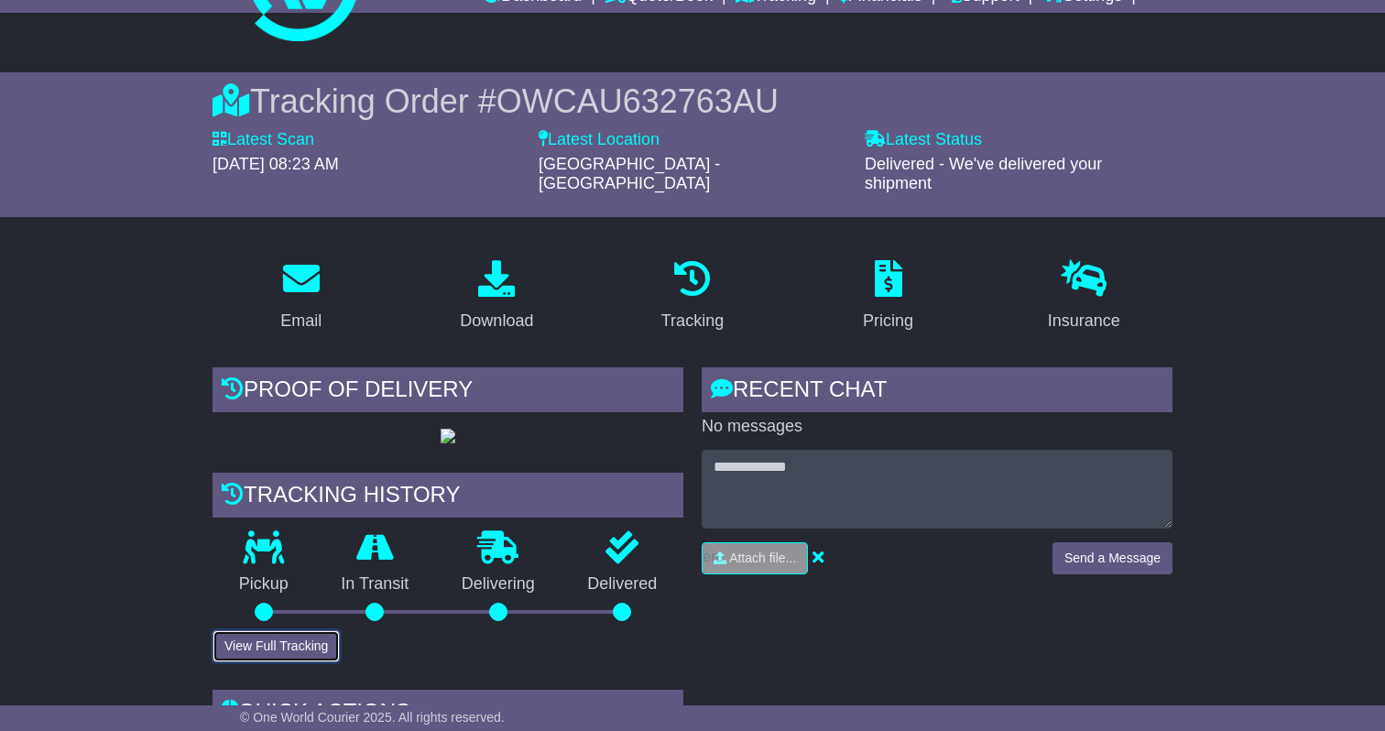
click at [307, 662] on button "View Full Tracking" at bounding box center [276, 646] width 127 height 32
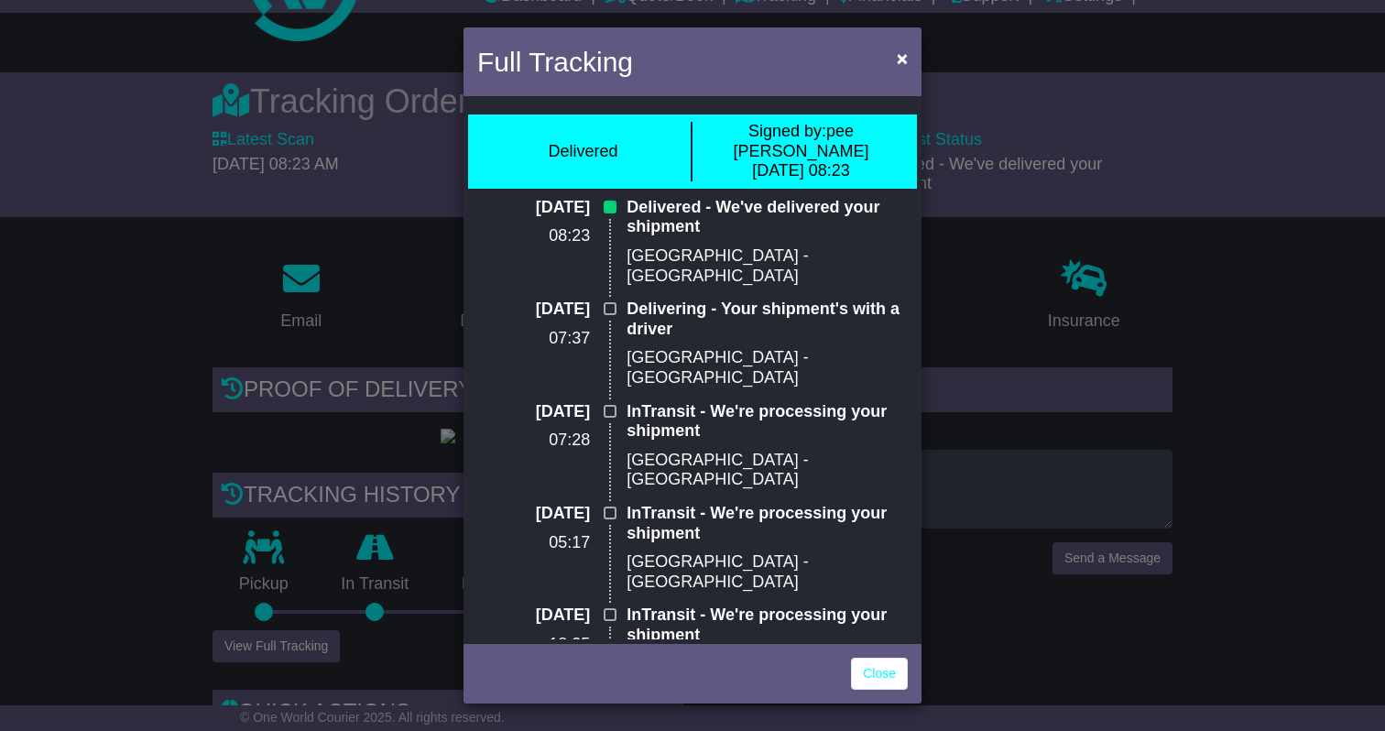
click at [285, 495] on div "Full Tracking × Delivered Signed by: pee [PERSON_NAME] [DATE] 08:23 [DATE] 08:2…" at bounding box center [692, 365] width 1385 height 731
